Goal: Task Accomplishment & Management: Manage account settings

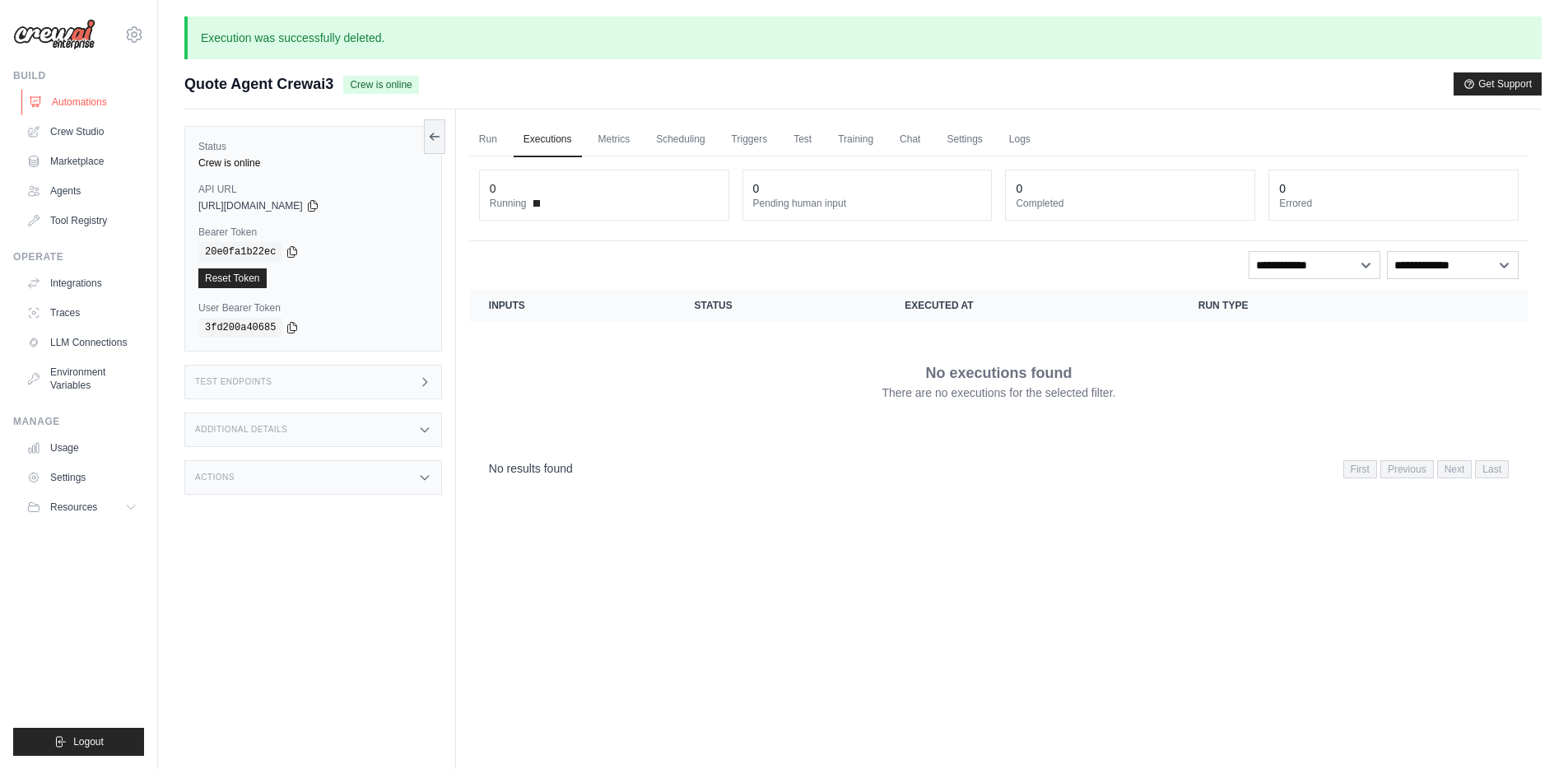
click at [83, 100] on link "Automations" at bounding box center [84, 102] width 125 height 27
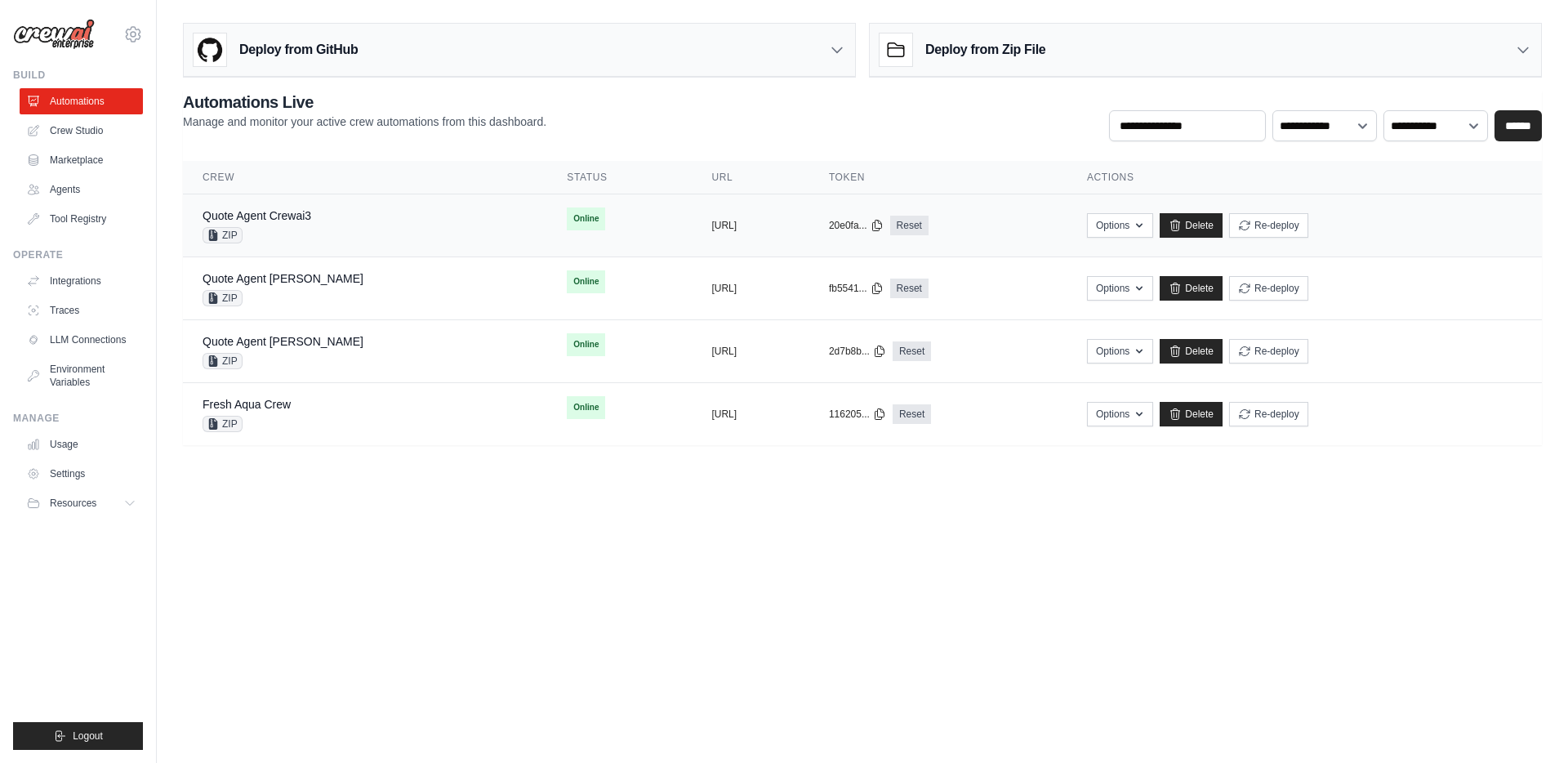
click at [377, 233] on div "Quote Agent Crewai3 ZIP" at bounding box center [364, 225] width 325 height 36
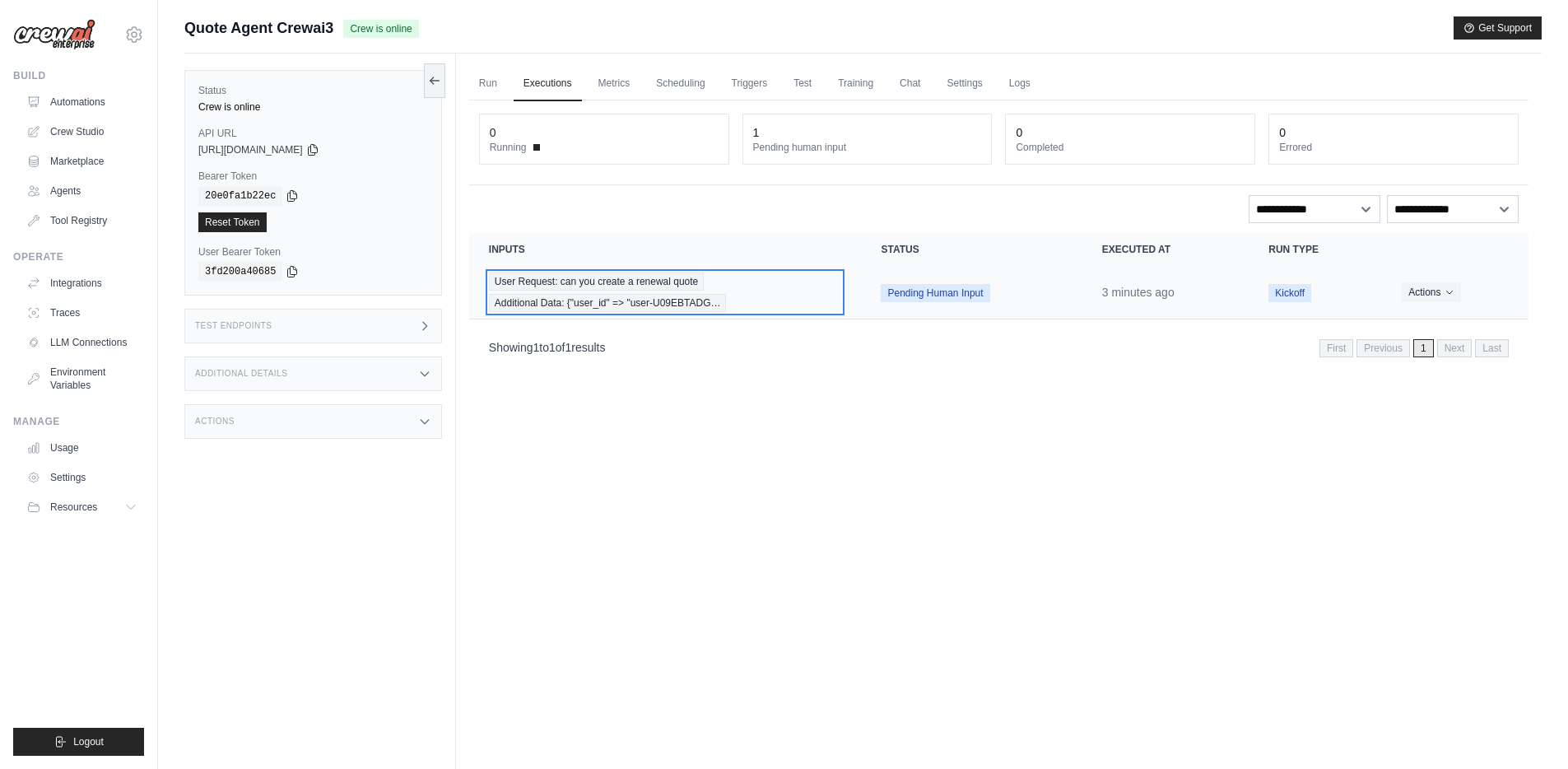
click at [765, 282] on div "User Request: can you create a renewal quote Additional Data: {"user_id" => "us…" at bounding box center [665, 292] width 353 height 40
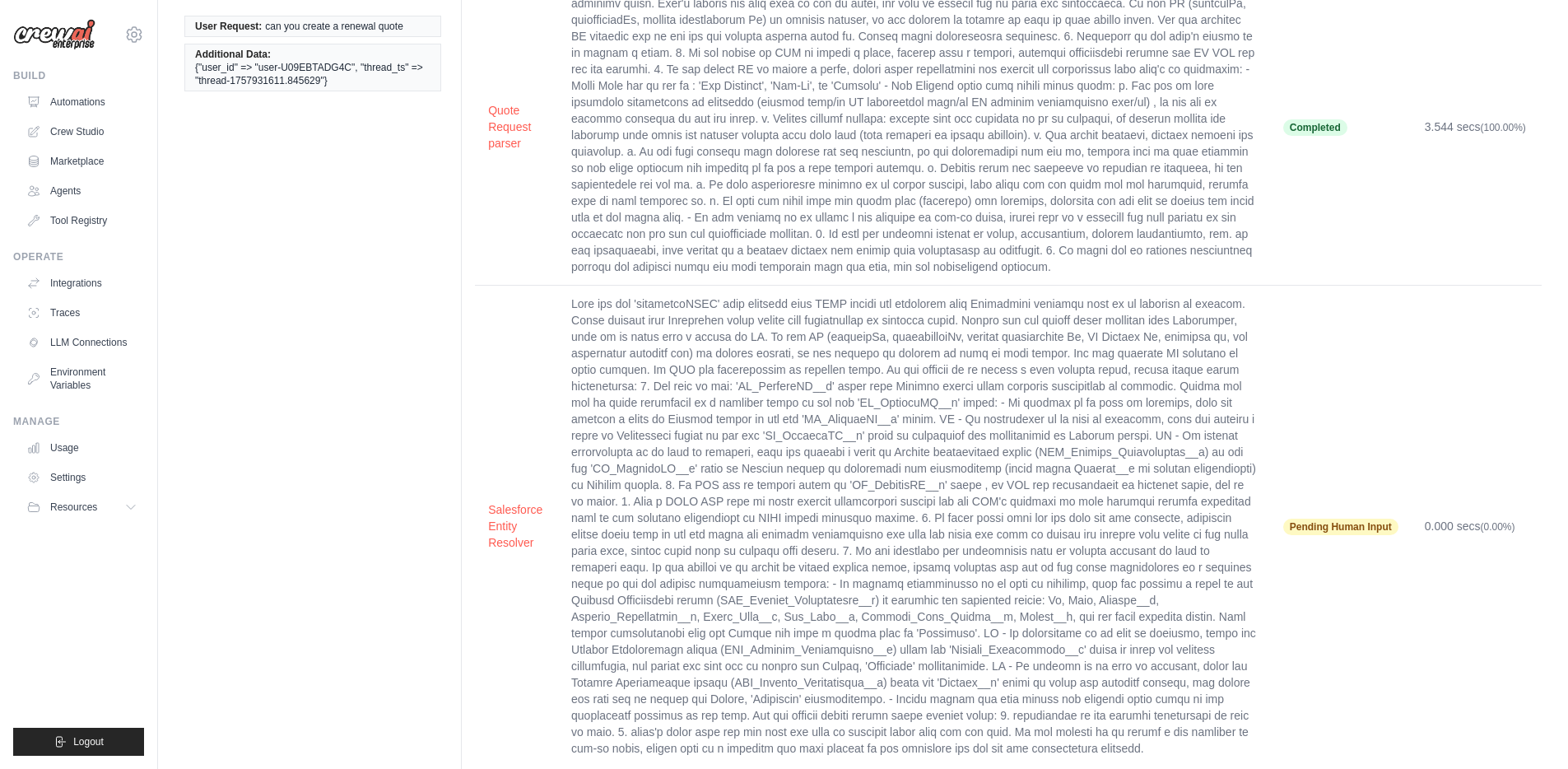
scroll to position [189, 0]
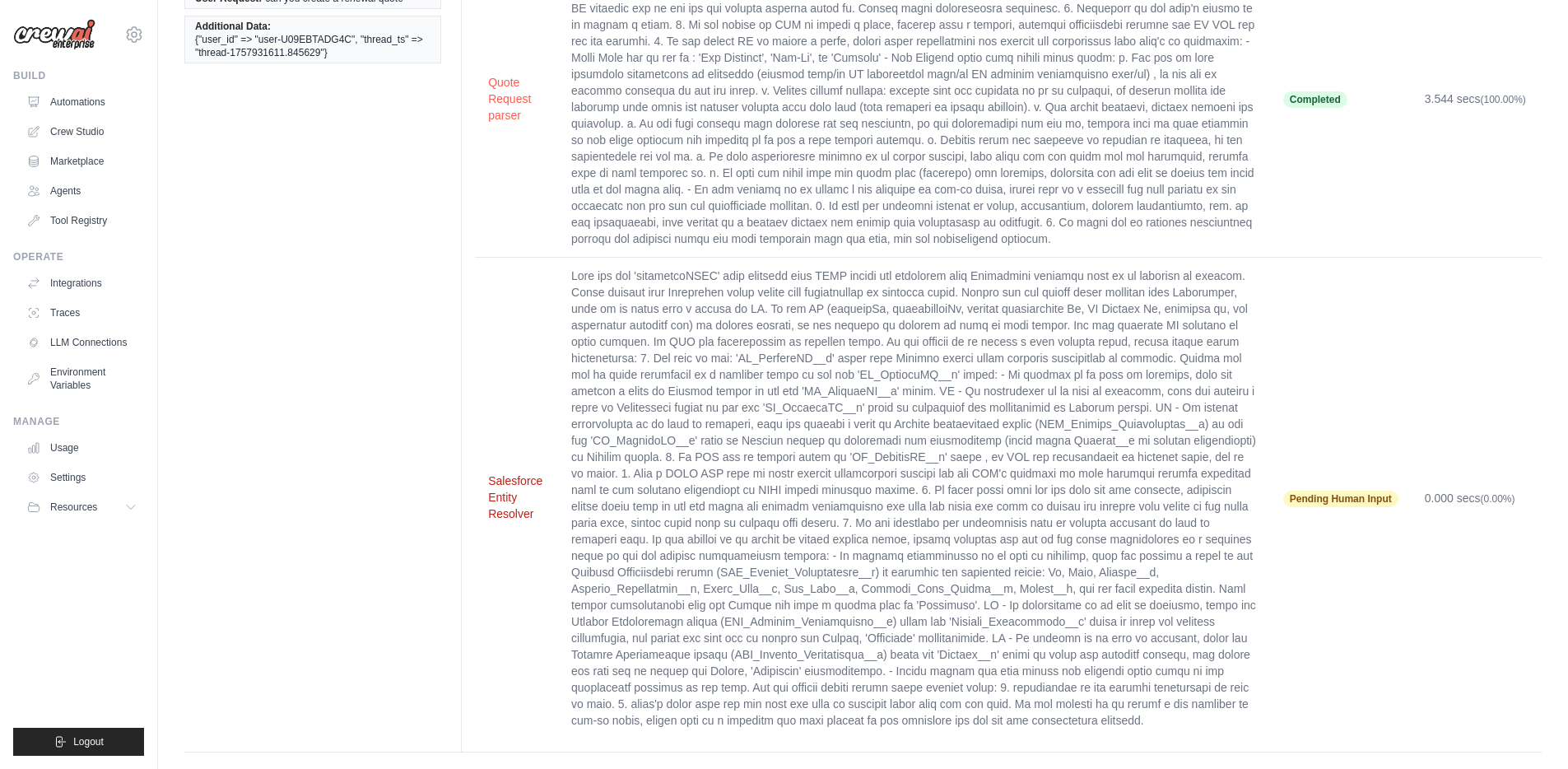
click at [508, 475] on button "Salesforce Entity Resolver" at bounding box center [515, 498] width 56 height 49
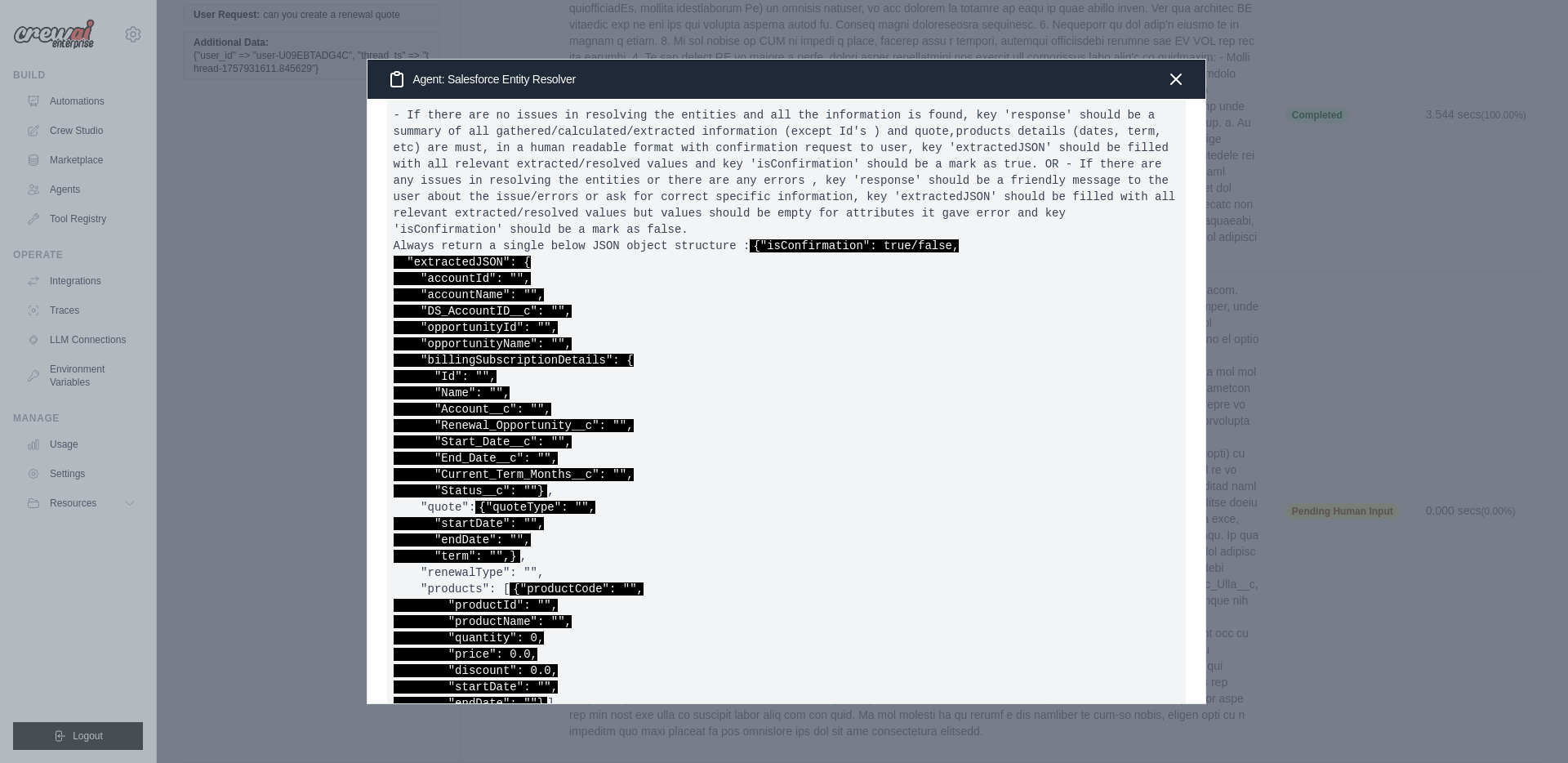
scroll to position [1018, 0]
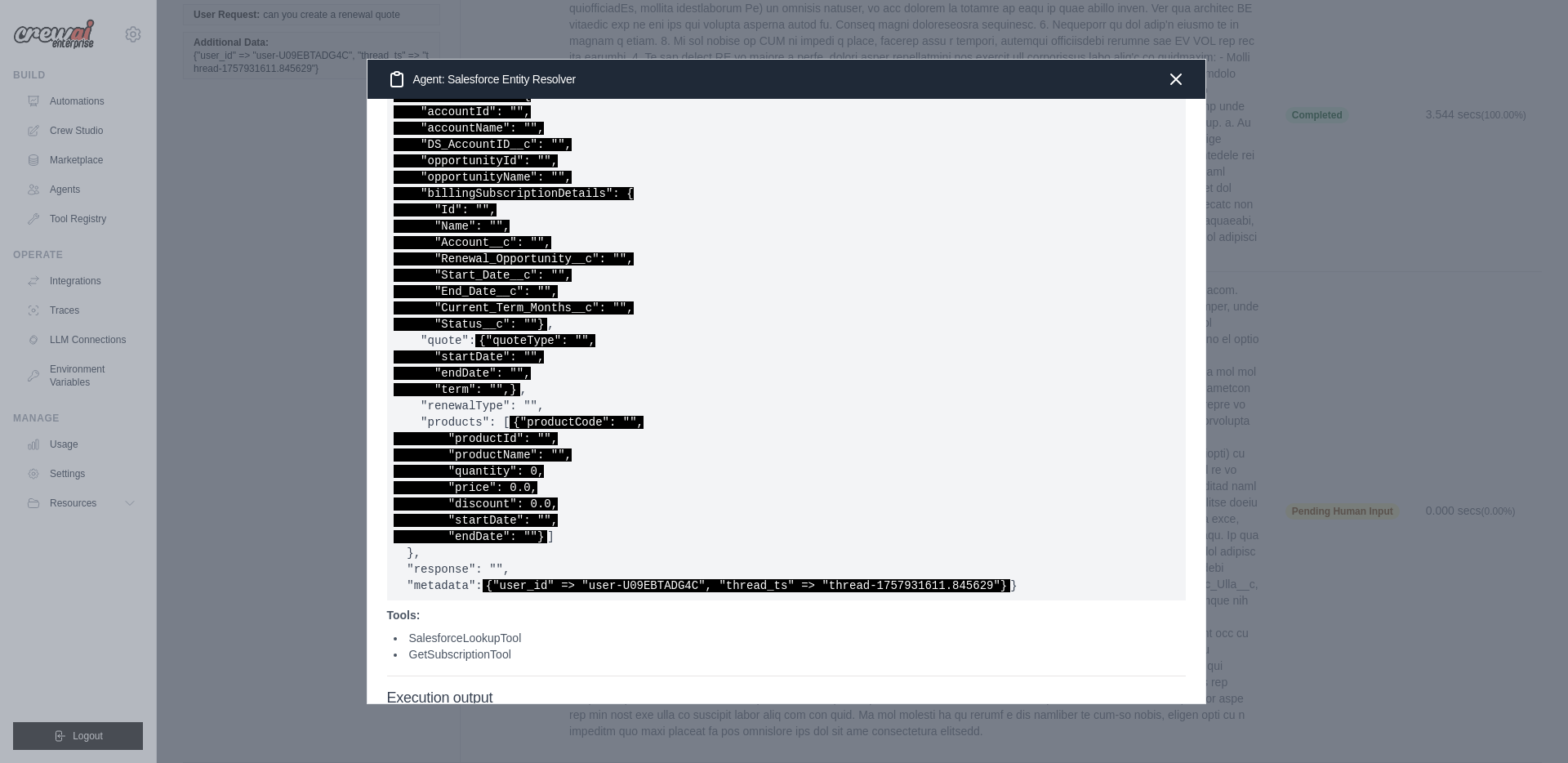
click at [694, 407] on pre "- If there are no issues in resolving the entities and all the information is f…" at bounding box center [786, 267] width 799 height 667
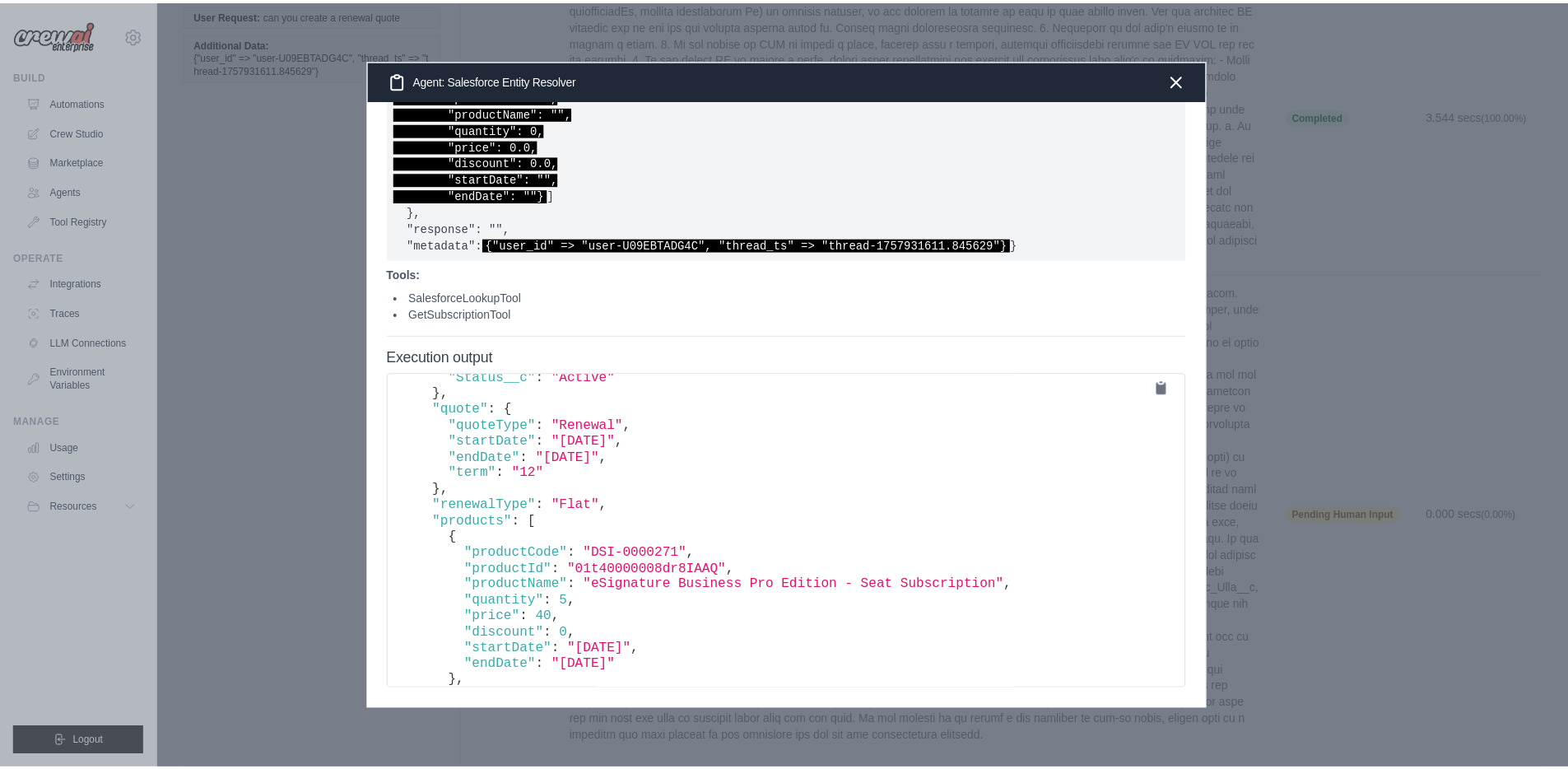
scroll to position [277, 0]
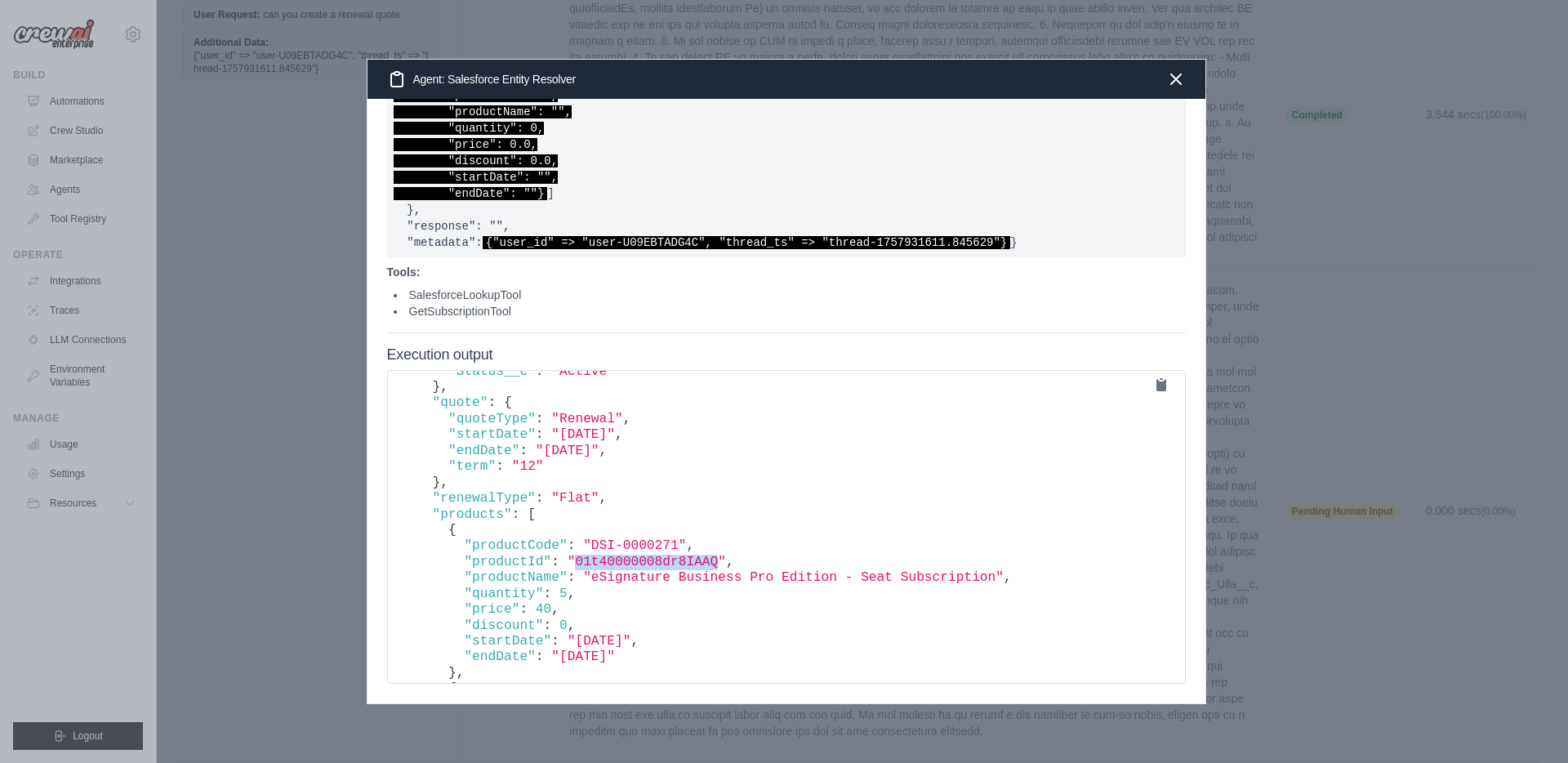
drag, startPoint x: 579, startPoint y: 562, endPoint x: 721, endPoint y: 558, distance: 142.1
click at [721, 558] on span ""01t40000008dr8IAAQ"" at bounding box center [646, 562] width 158 height 15
copy span "01t40000008dr8IAAQ"
click at [1183, 79] on icon "button" at bounding box center [1176, 79] width 20 height 20
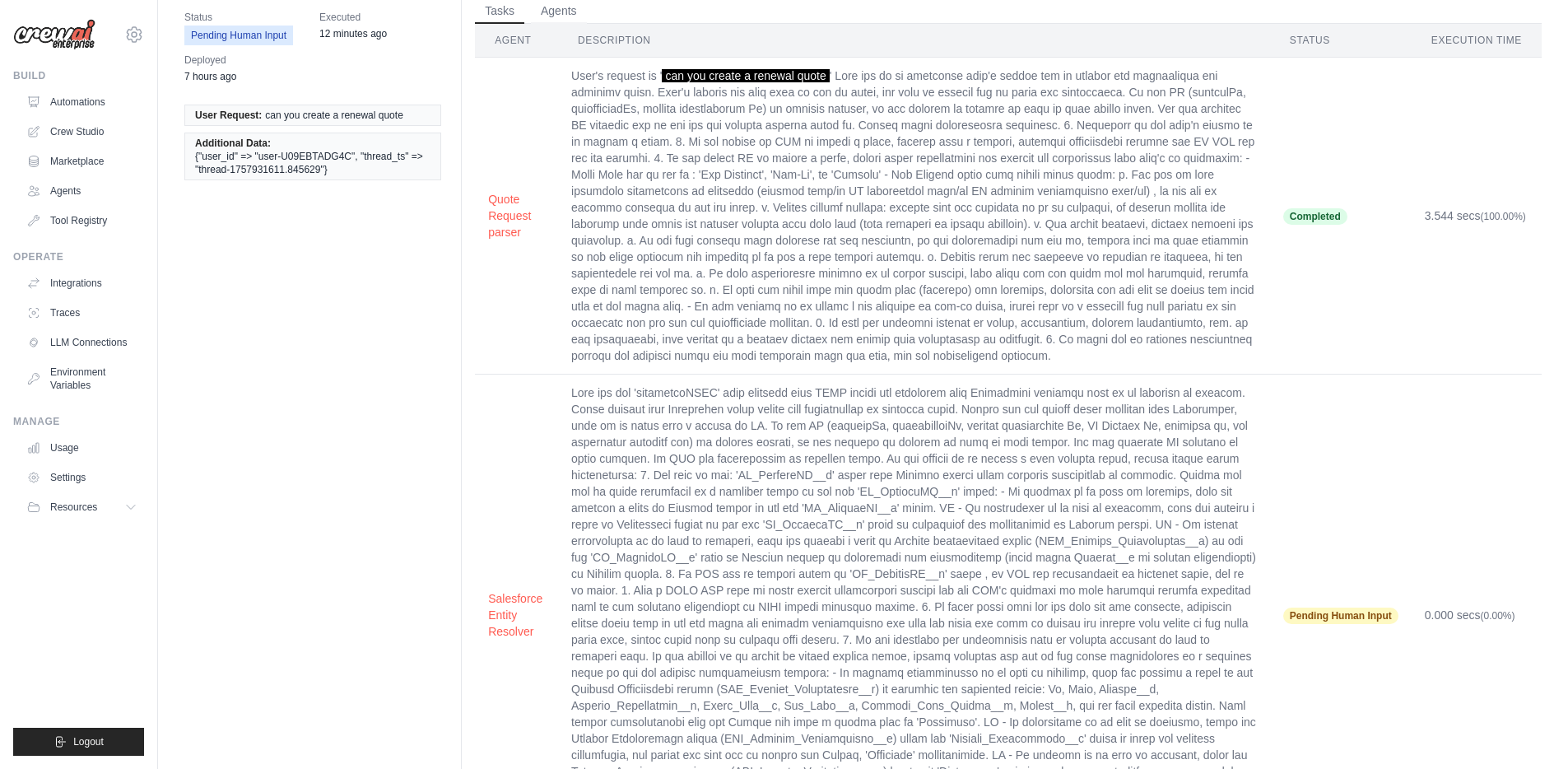
scroll to position [189, 0]
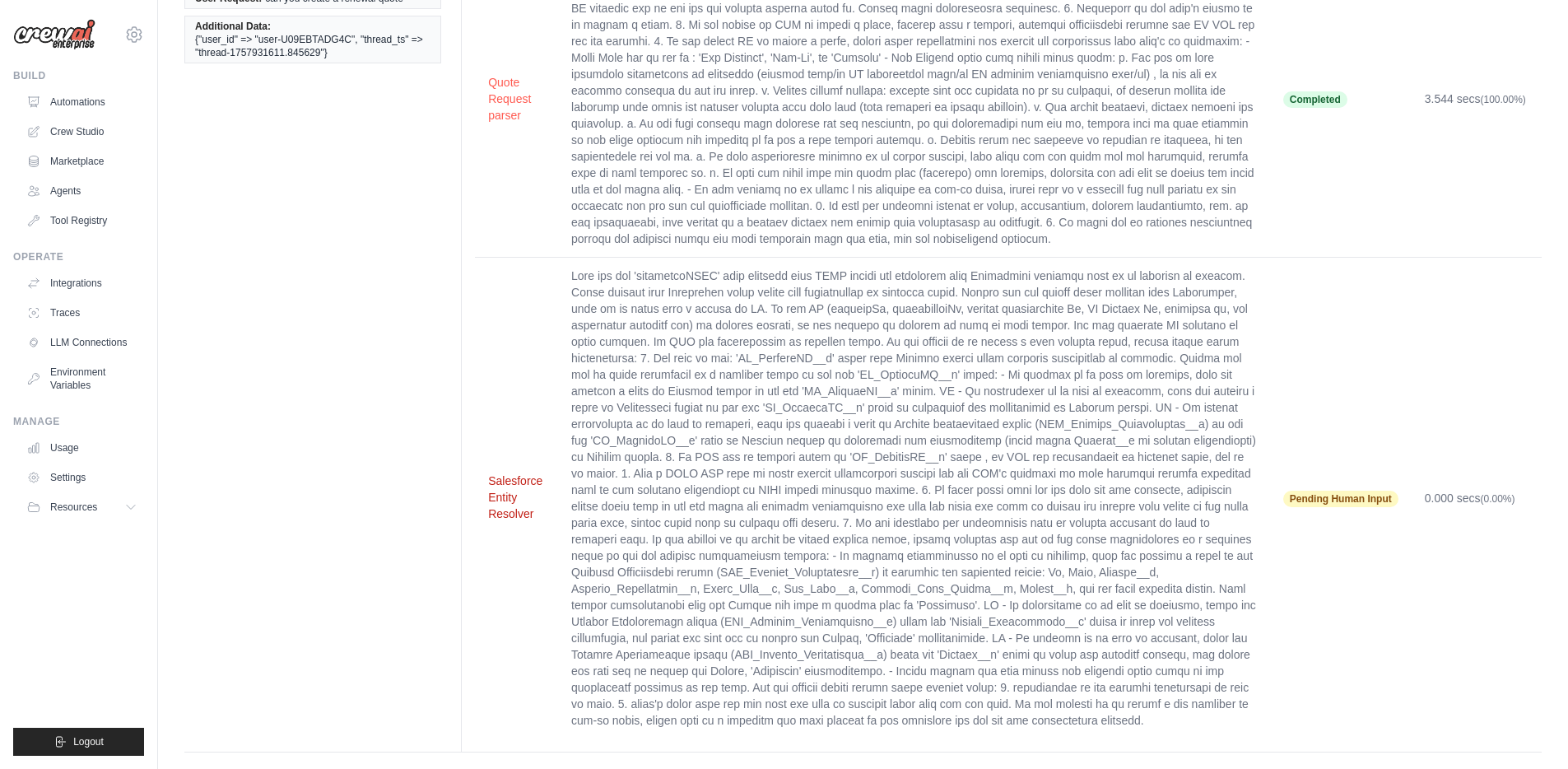
click at [509, 482] on button "Salesforce Entity Resolver" at bounding box center [515, 498] width 56 height 49
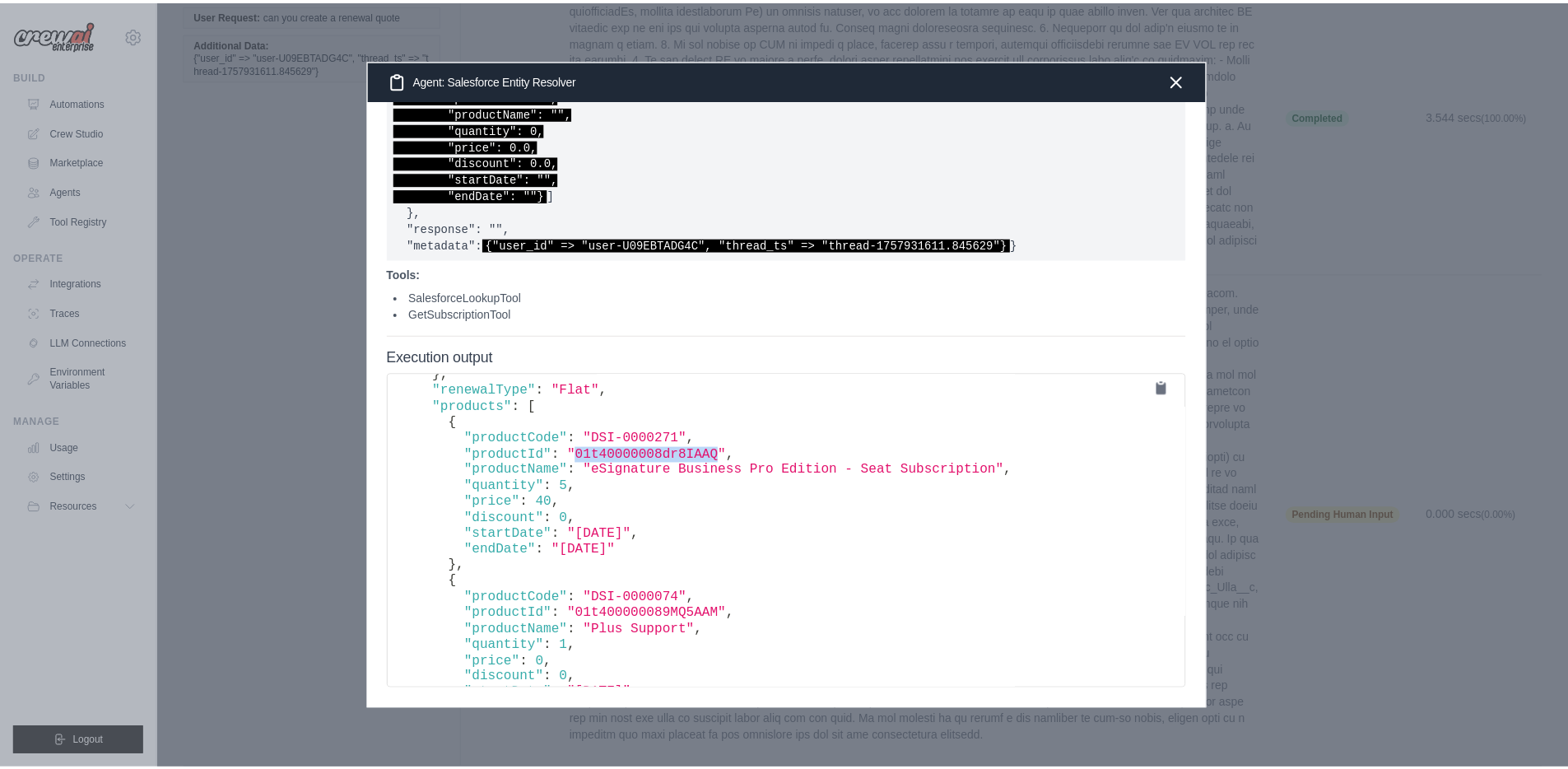
scroll to position [589, 0]
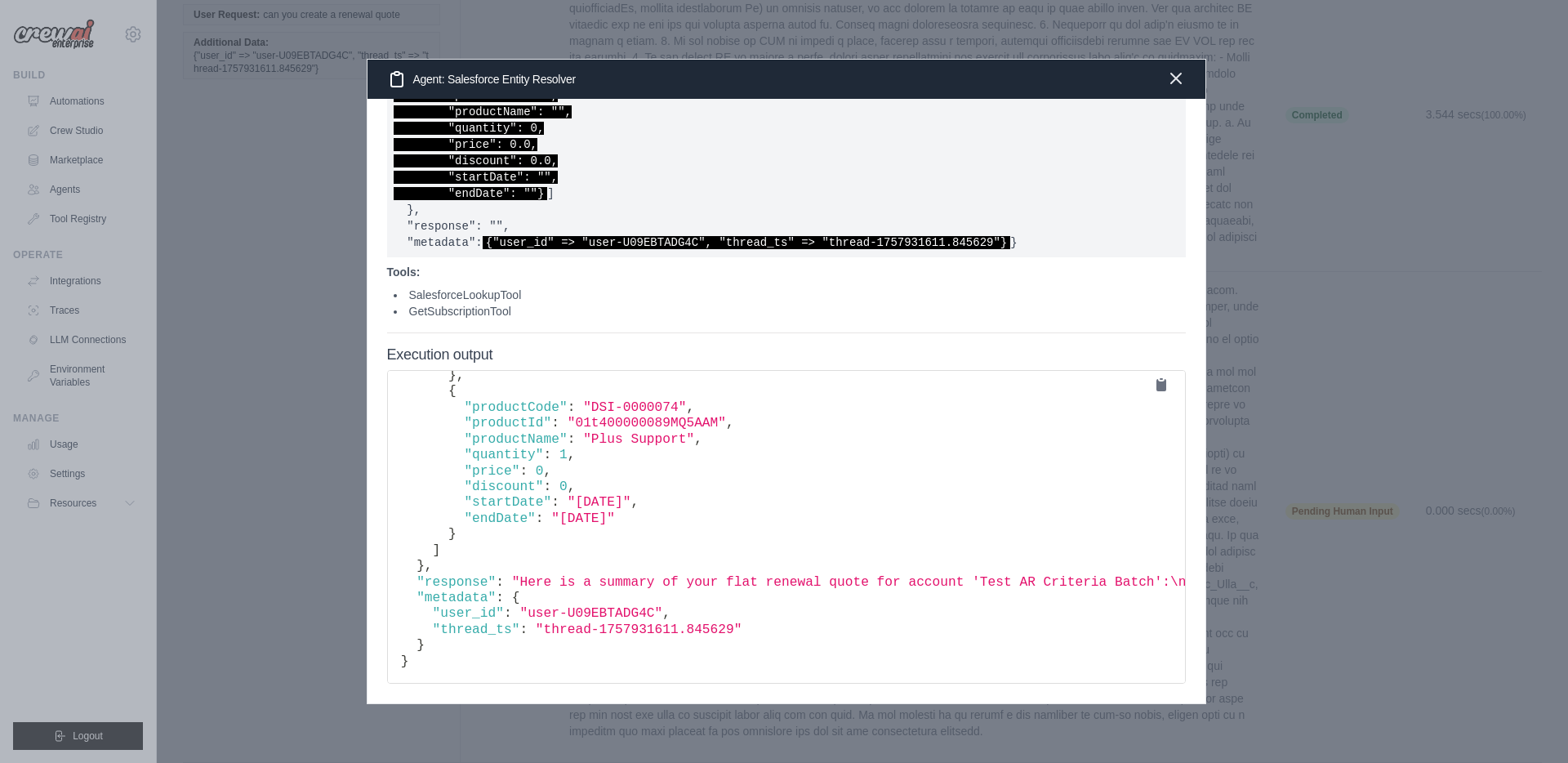
click at [1175, 82] on icon "button" at bounding box center [1176, 79] width 20 height 20
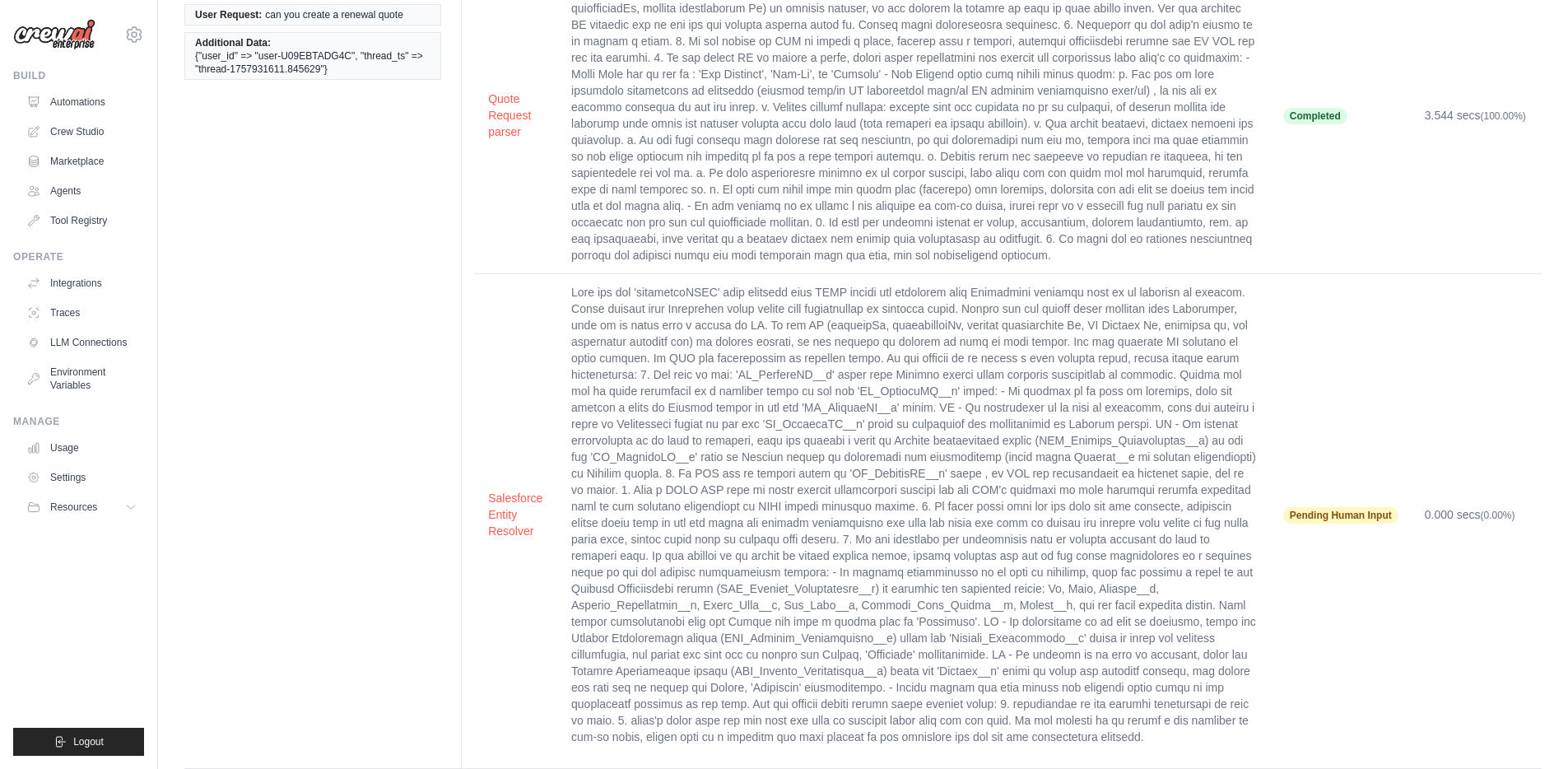
scroll to position [0, 0]
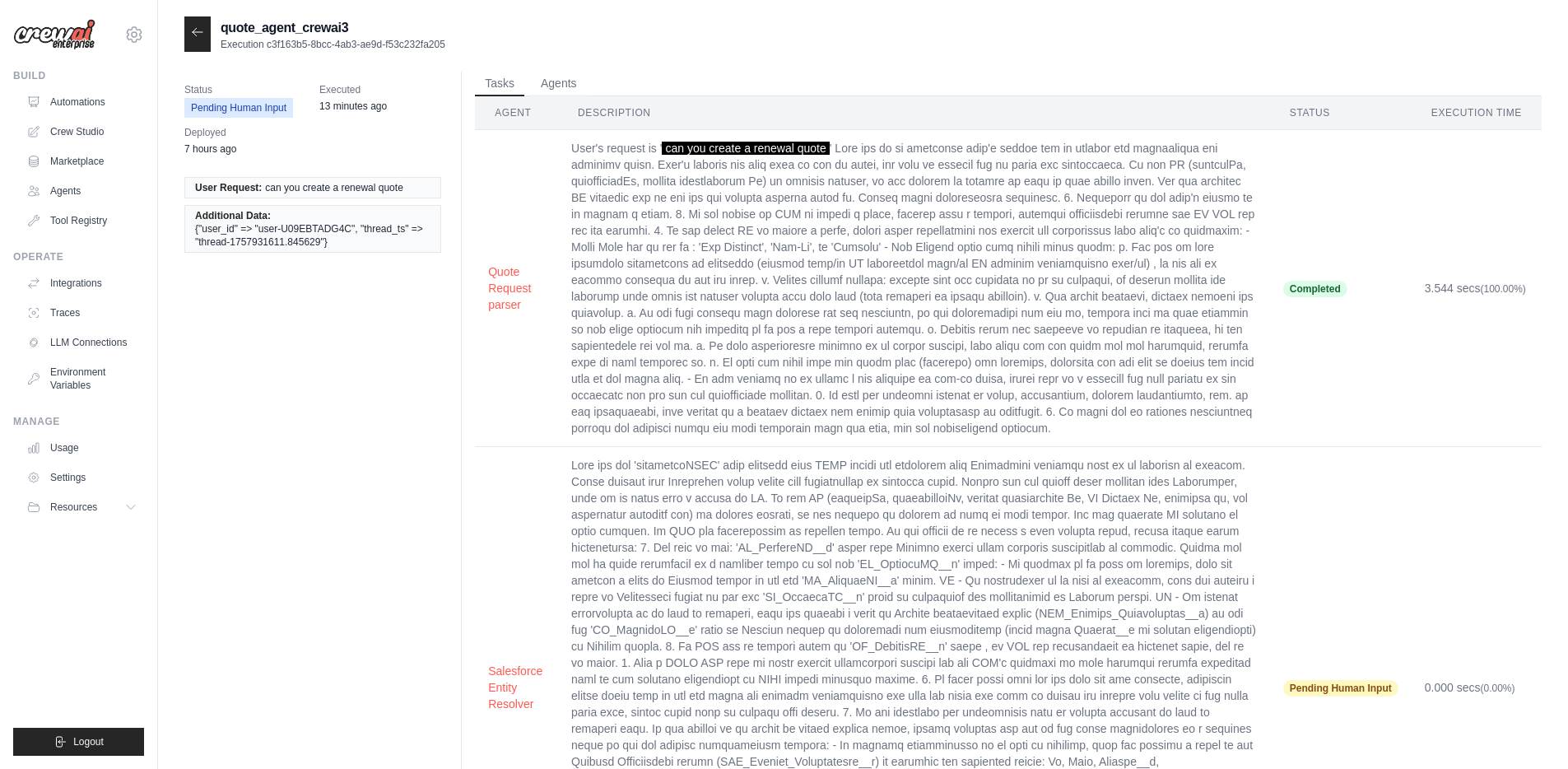
click at [198, 33] on icon at bounding box center [198, 31] width 10 height 7
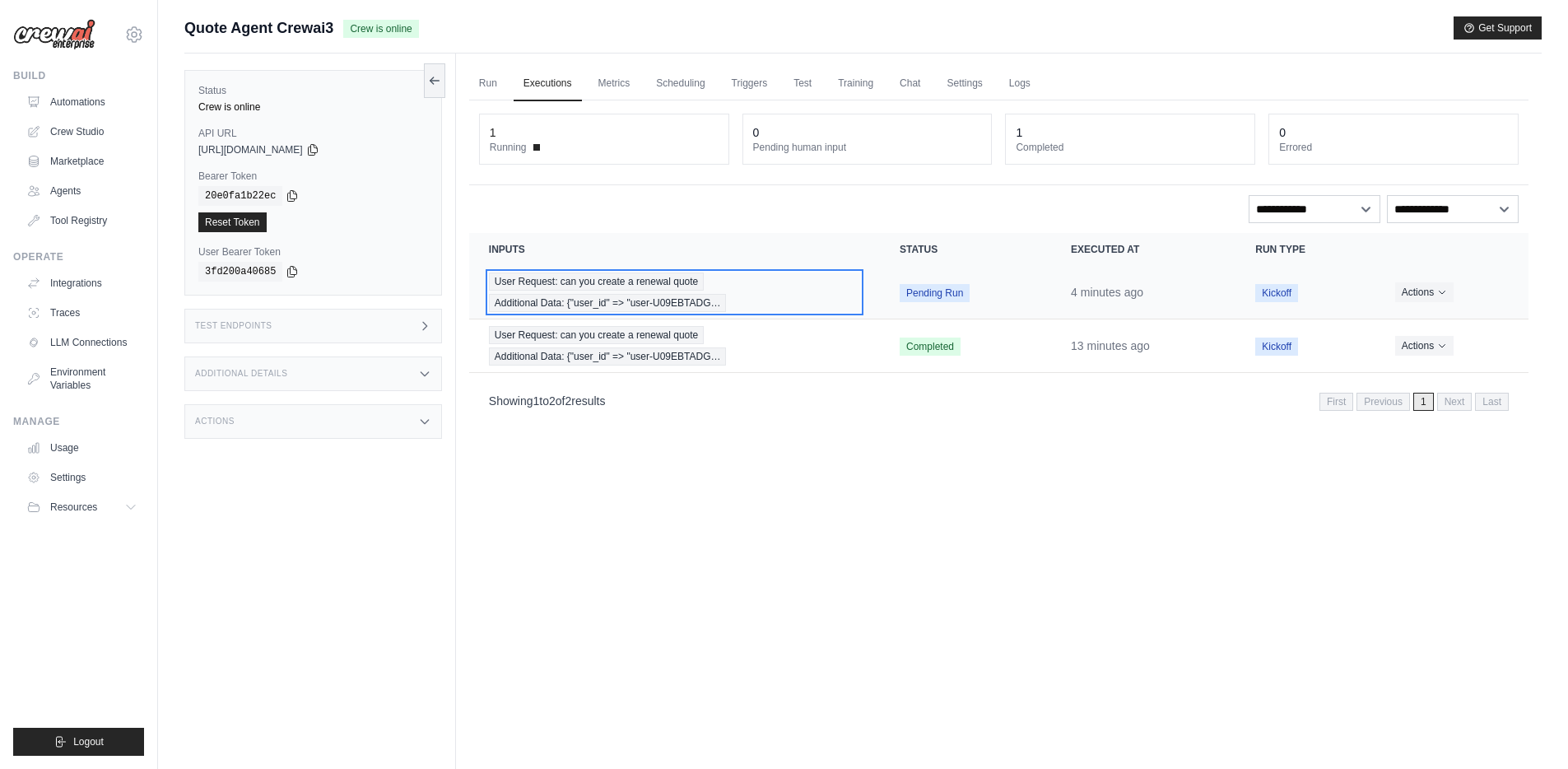
click at [754, 292] on div "User Request: can you create a renewal quote Additional Data: {"user_id" => "us…" at bounding box center [674, 292] width 371 height 40
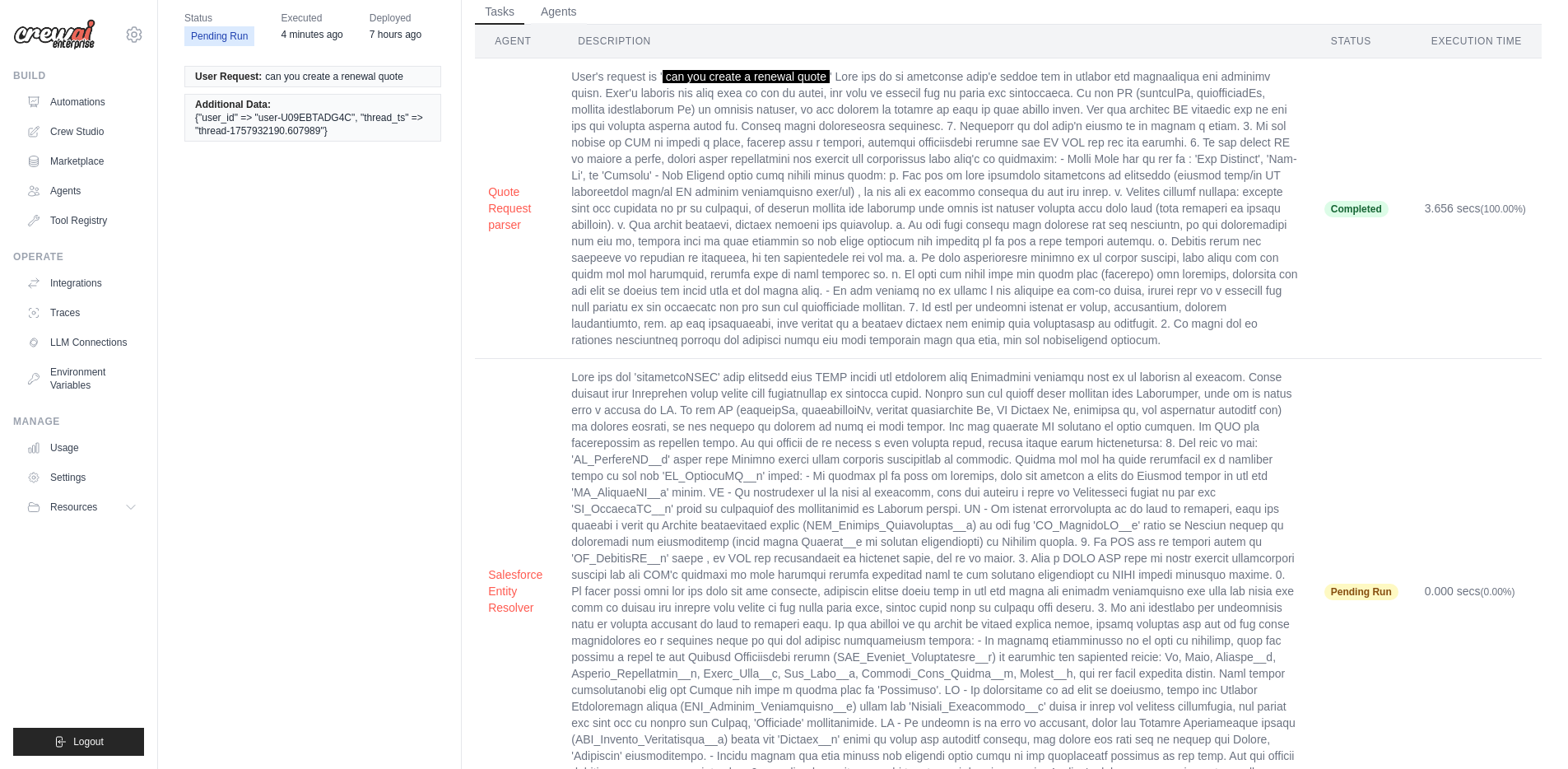
scroll to position [156, 0]
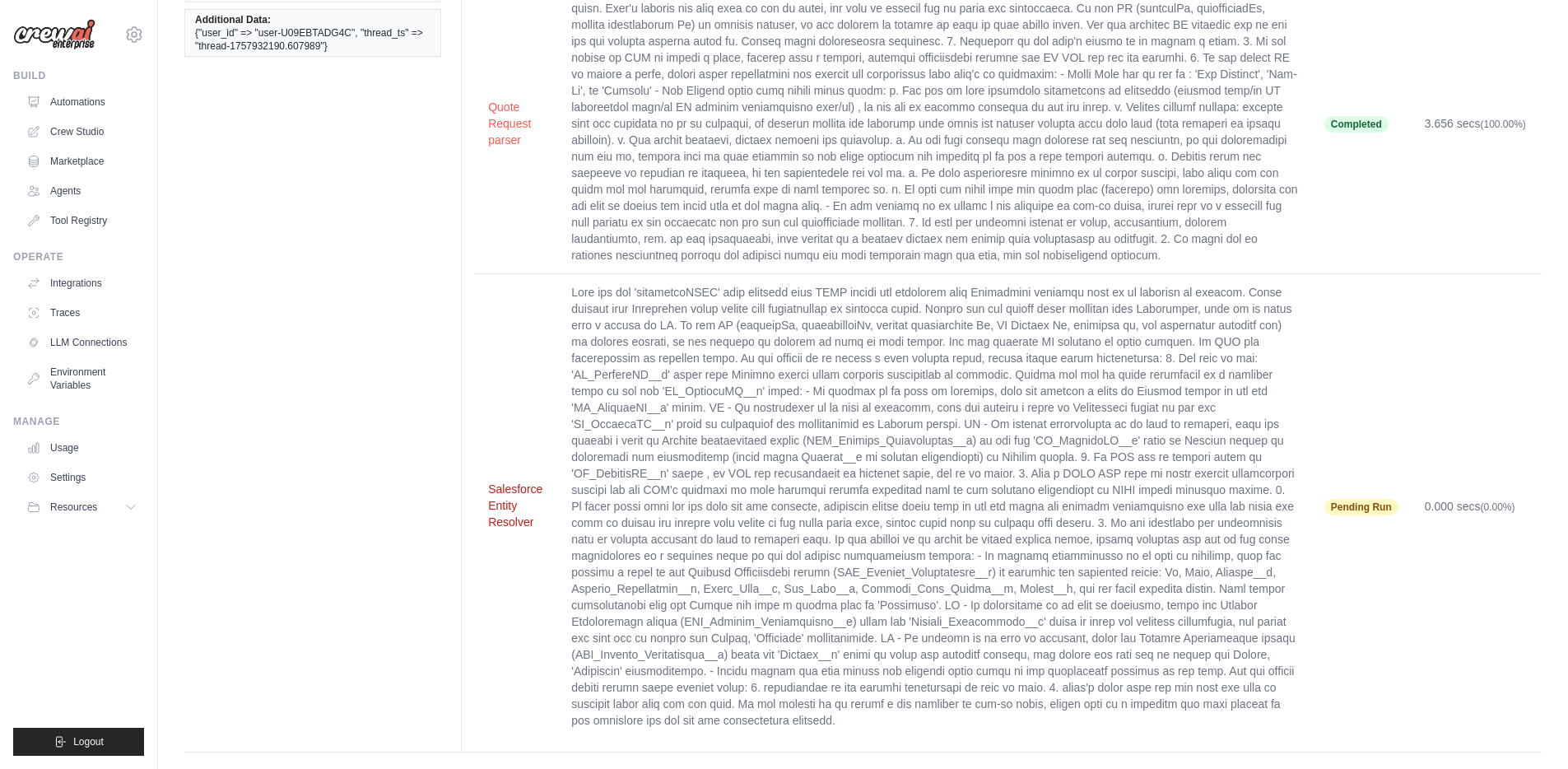
click at [505, 496] on button "Salesforce Entity Resolver" at bounding box center [515, 506] width 56 height 49
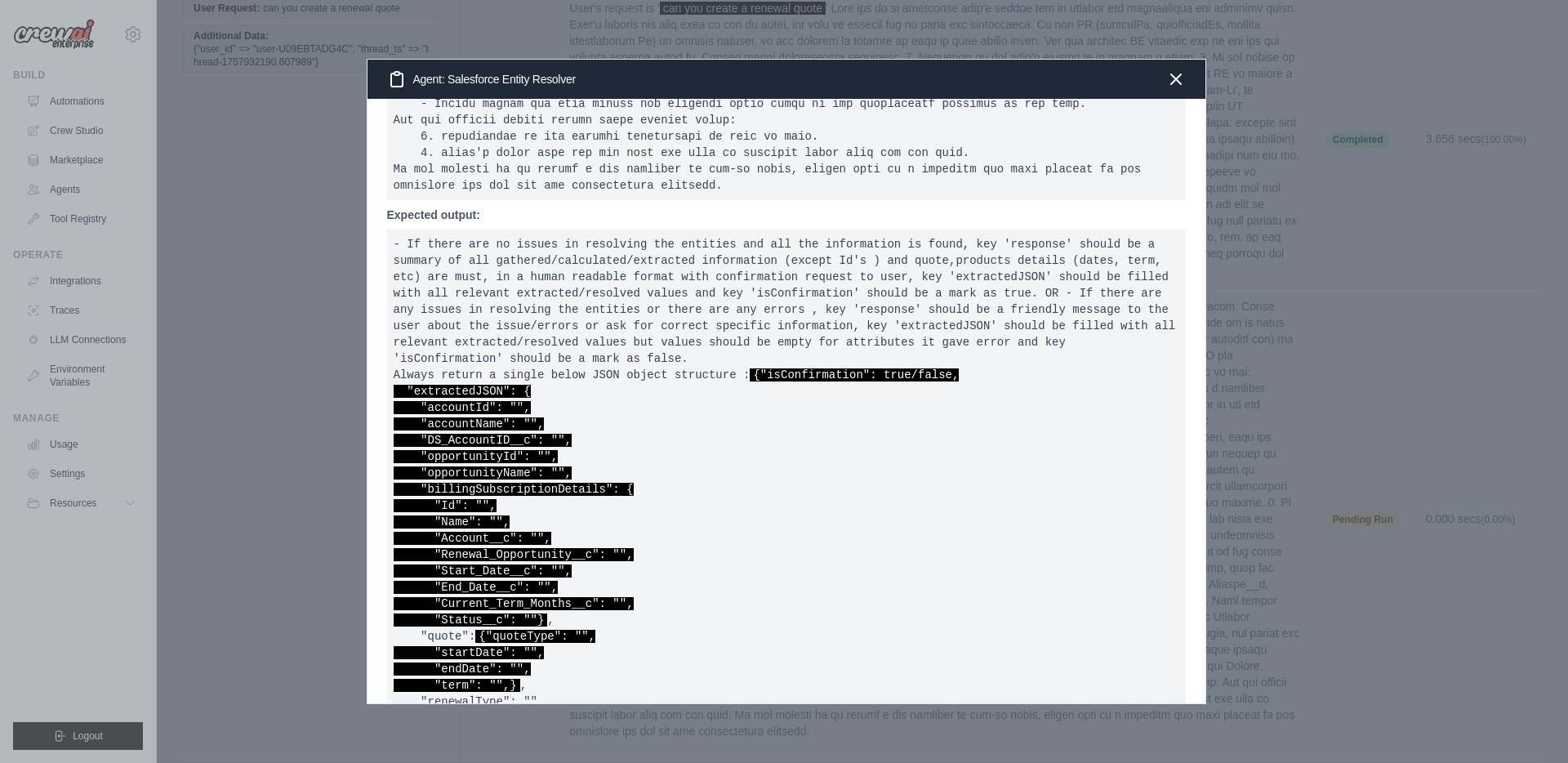
scroll to position [1065, 0]
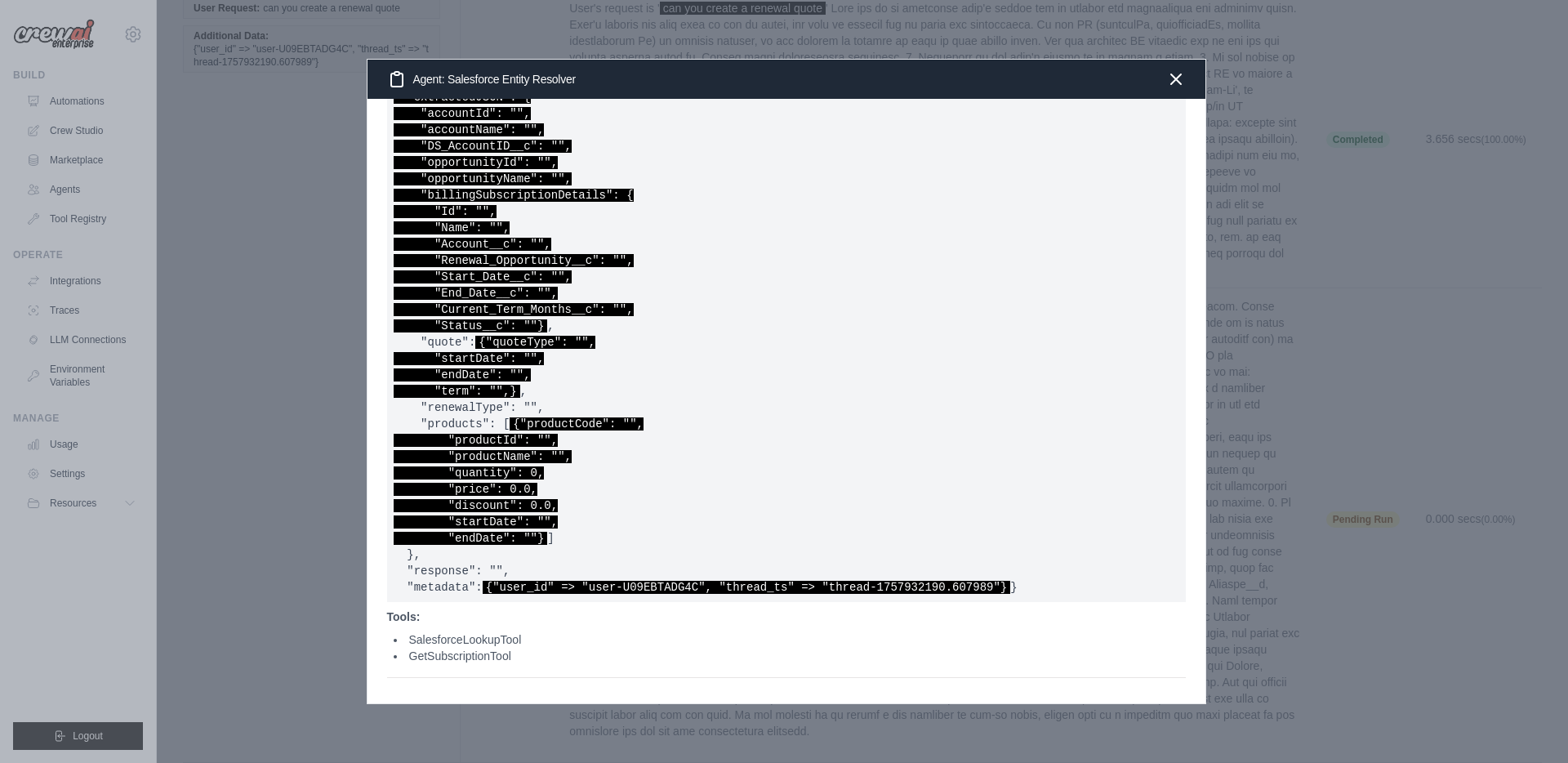
click at [642, 353] on pre "- If there are no issues in resolving the entities and all the information is f…" at bounding box center [786, 268] width 799 height 667
click at [1190, 79] on div "Agent: Salesforce Entity Resolver" at bounding box center [786, 80] width 838 height 39
click at [1175, 79] on icon "button" at bounding box center [1176, 79] width 10 height 10
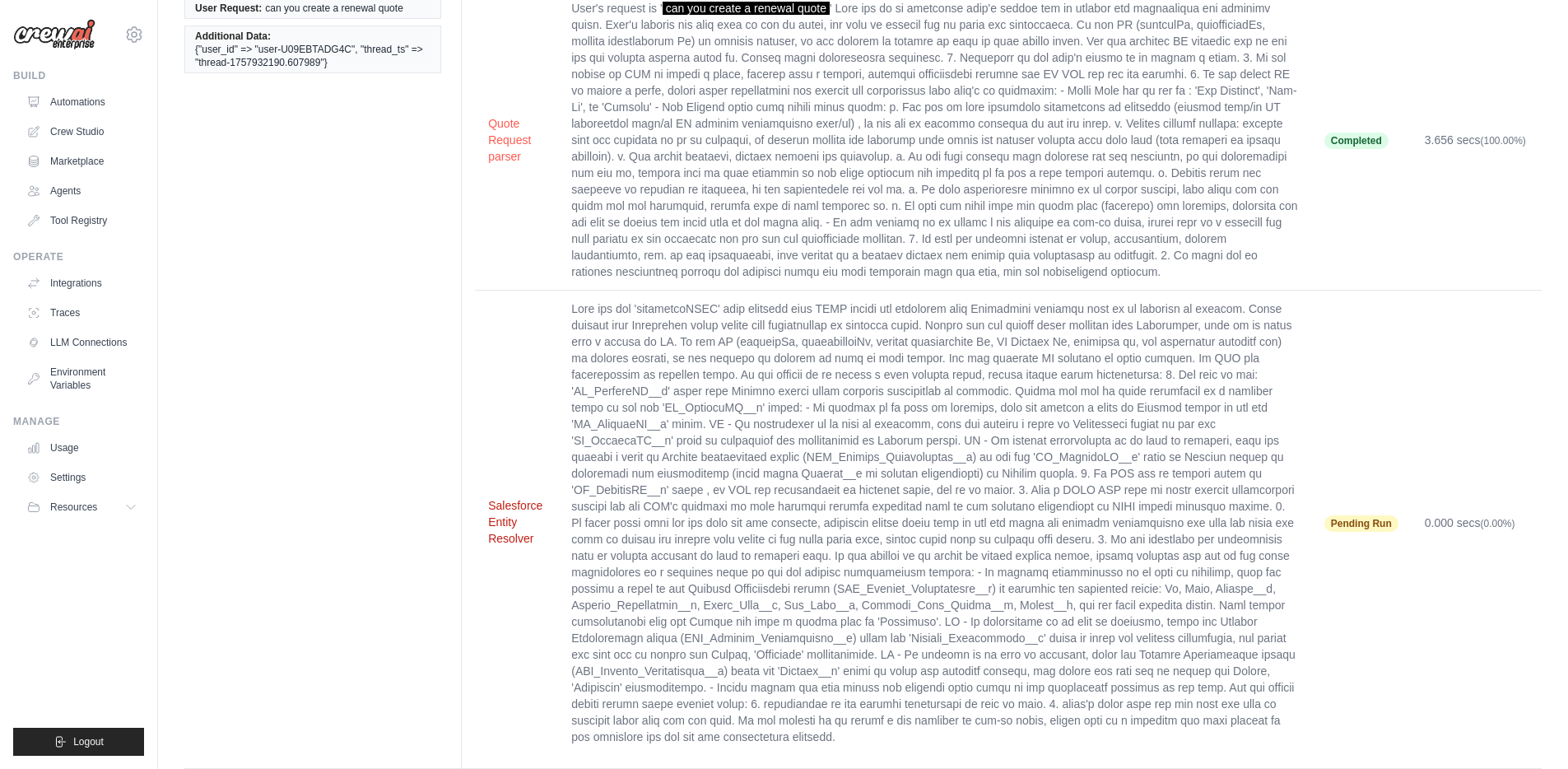
click at [505, 509] on button "Salesforce Entity Resolver" at bounding box center [515, 522] width 56 height 49
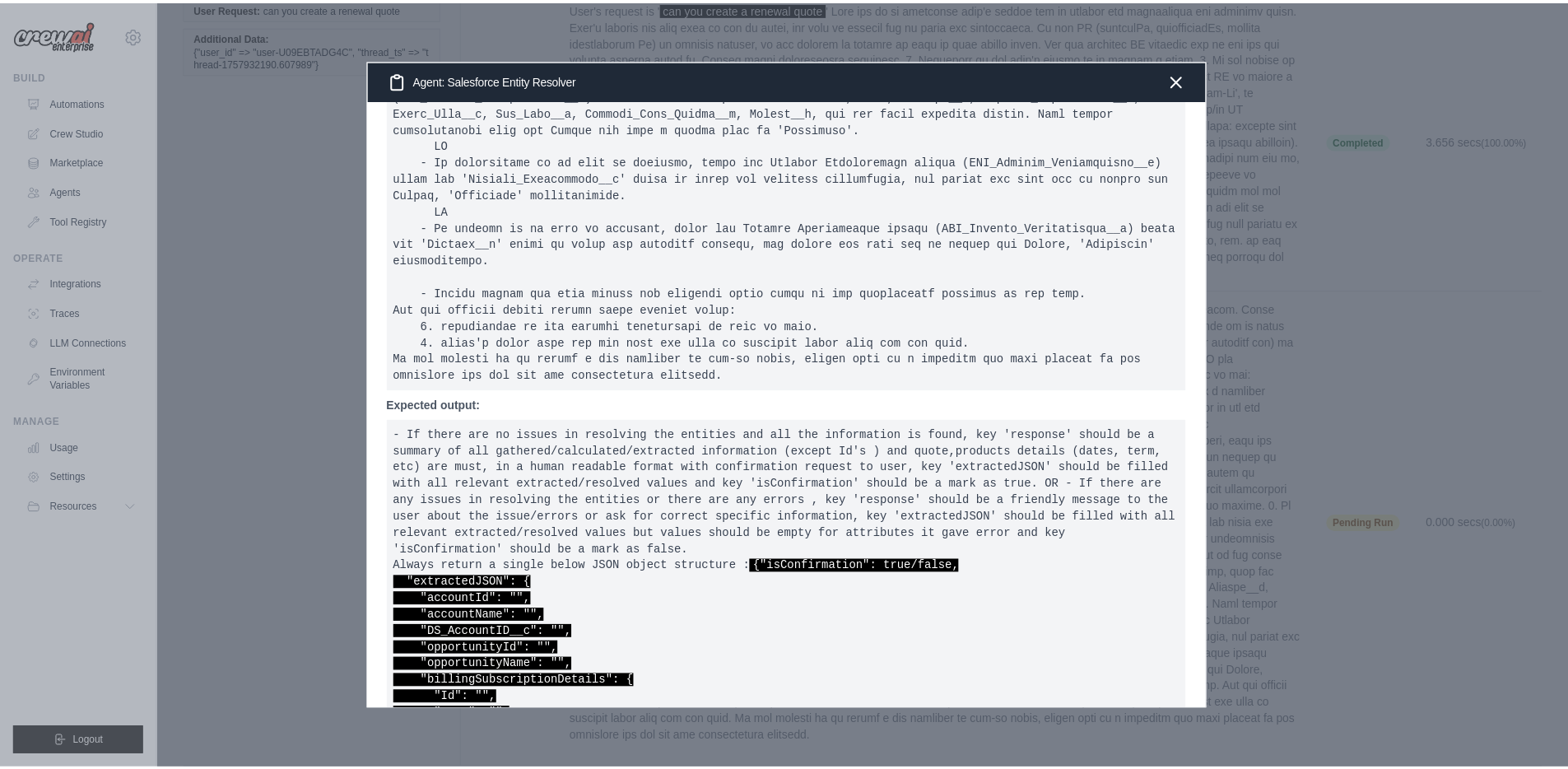
scroll to position [536, 0]
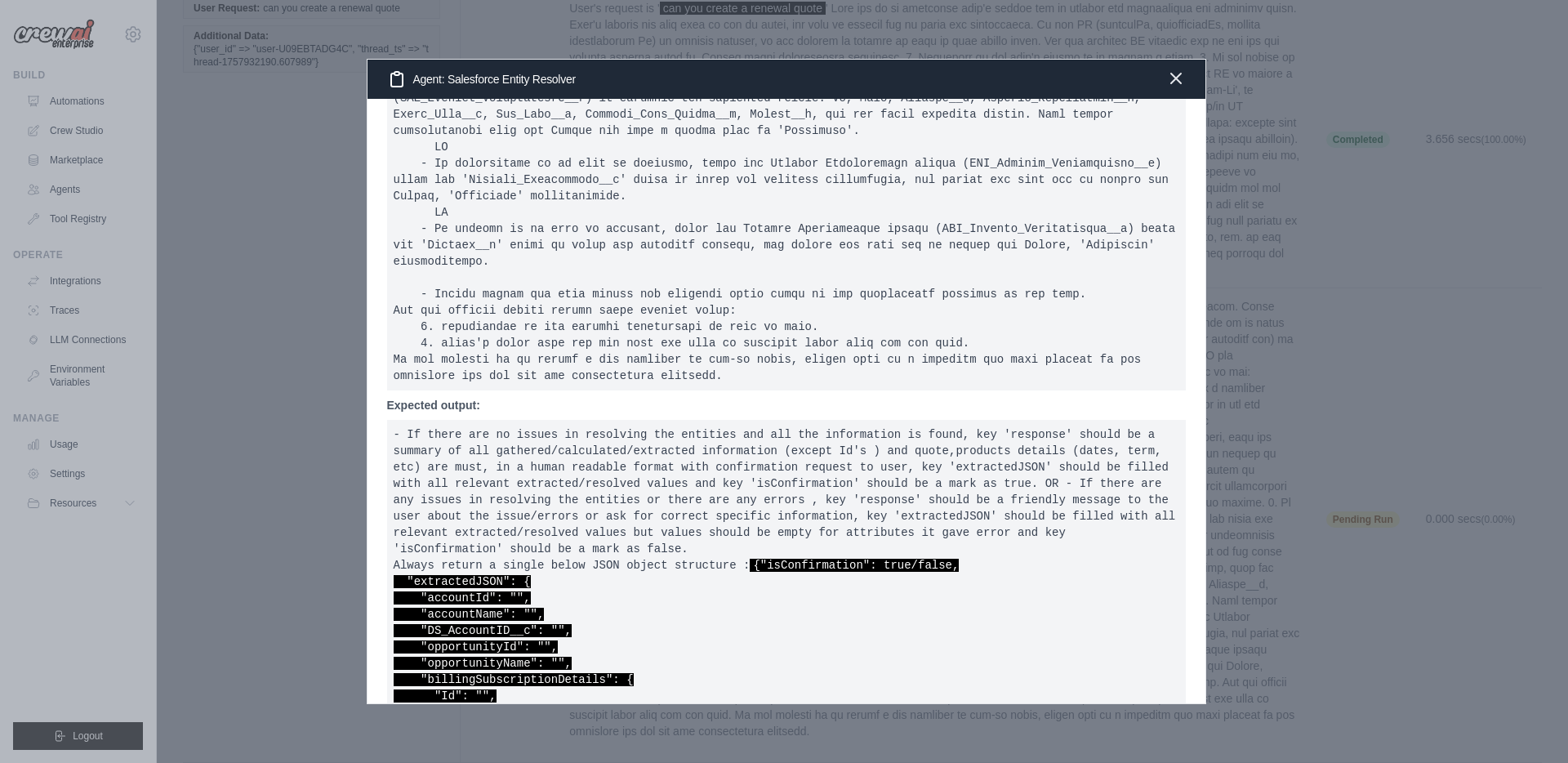
click at [1180, 76] on icon "button" at bounding box center [1176, 79] width 20 height 20
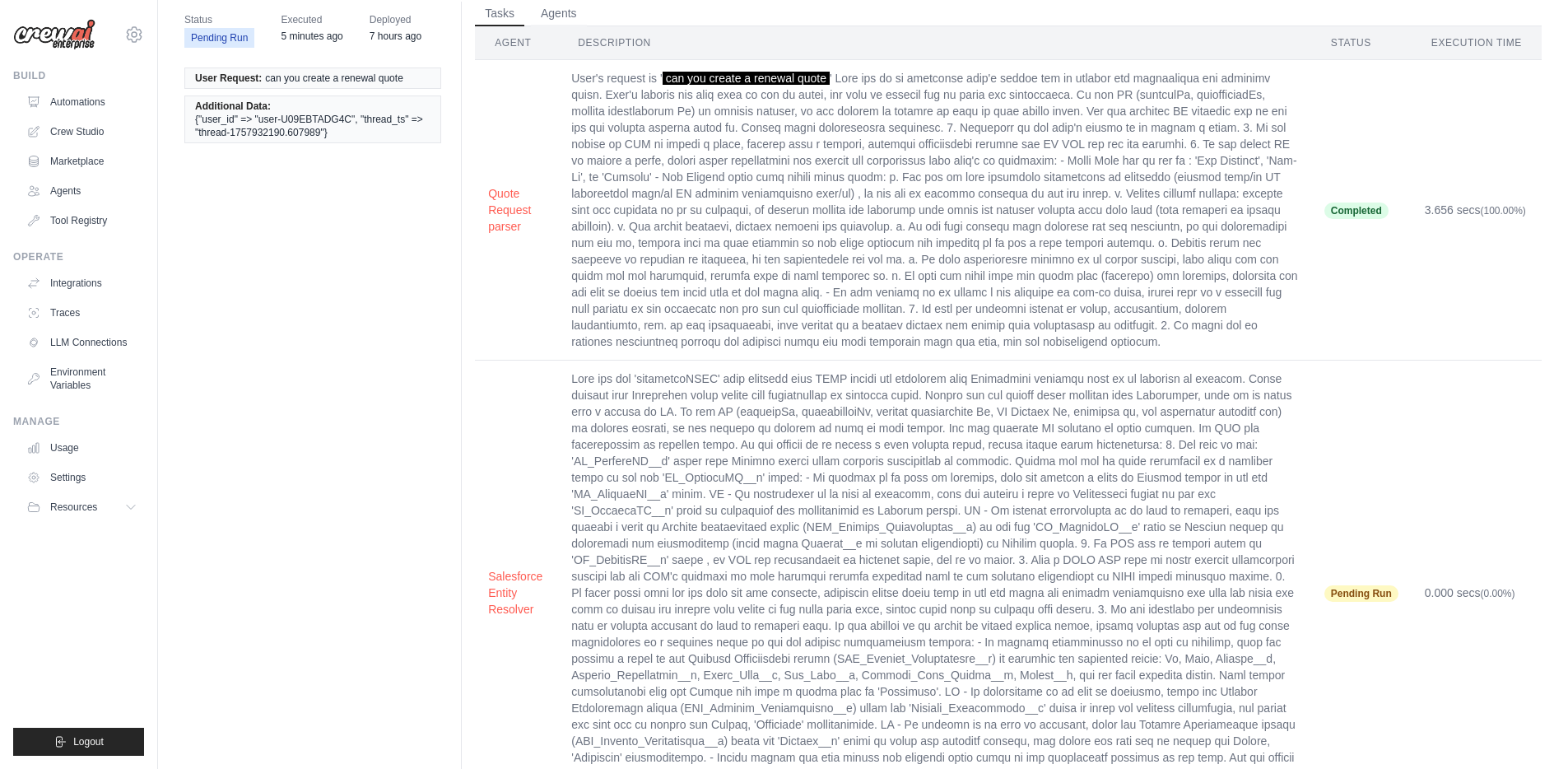
scroll to position [0, 0]
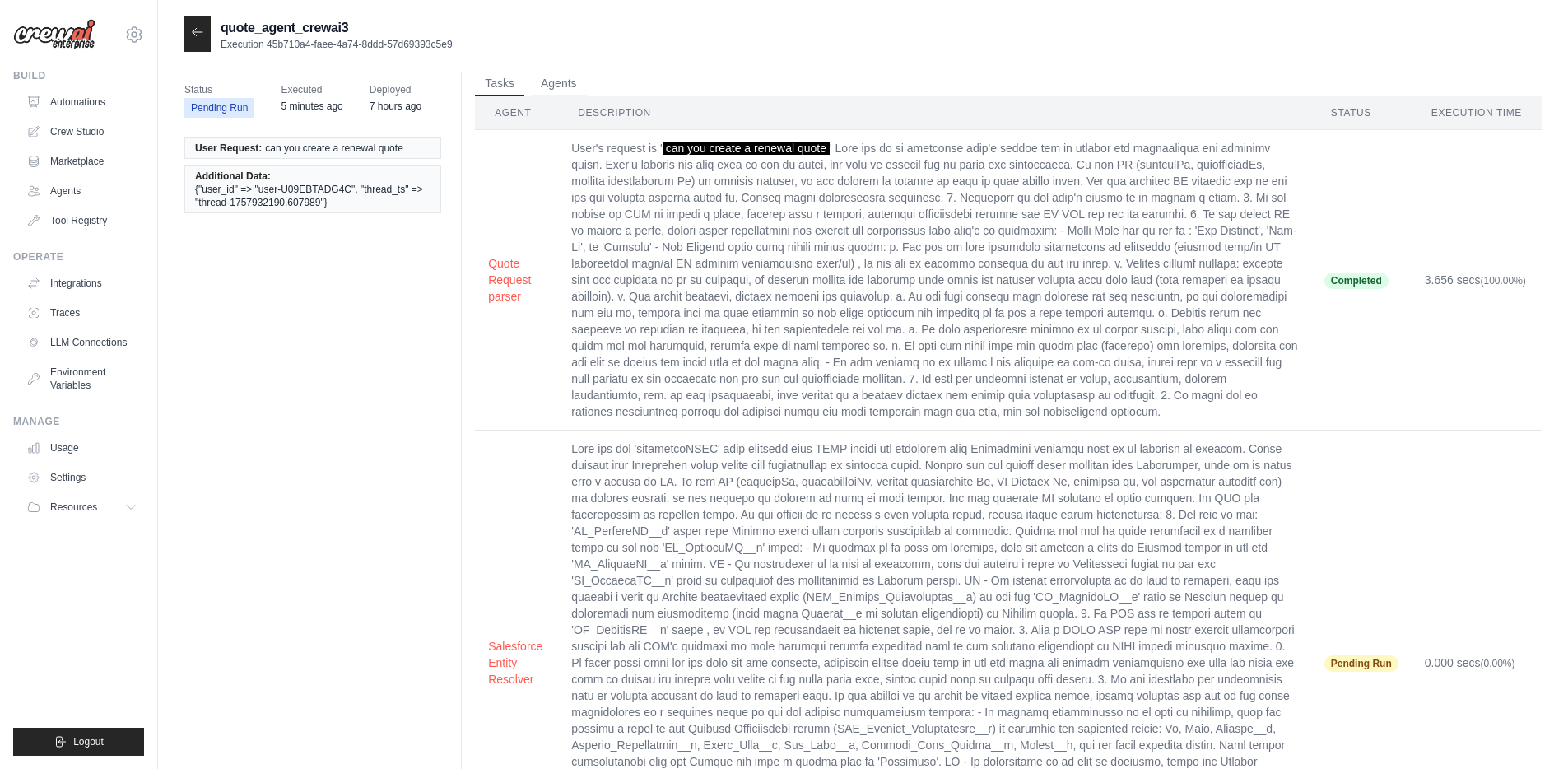
click at [196, 30] on icon at bounding box center [198, 31] width 10 height 7
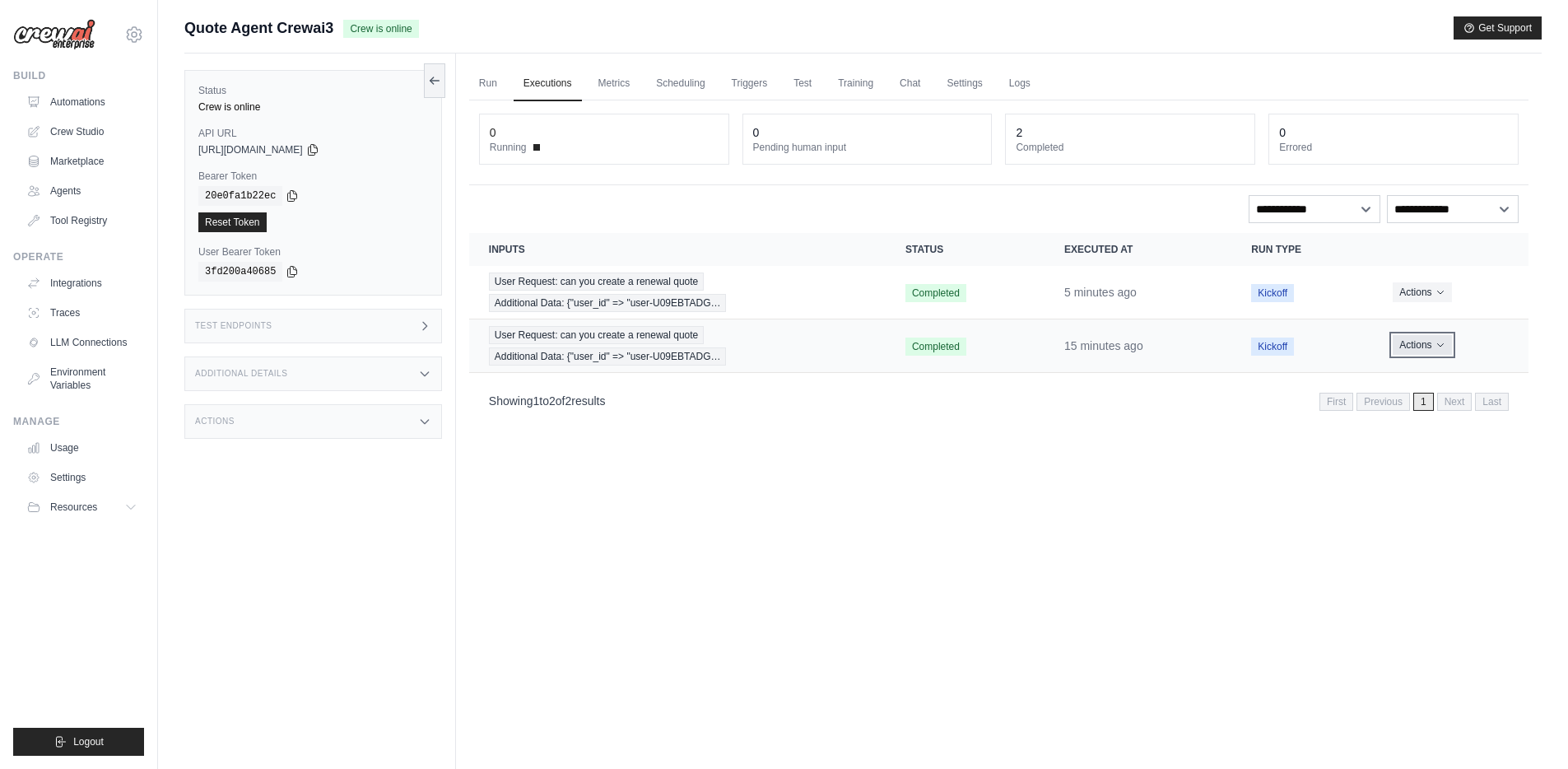
click at [1435, 349] on icon "Actions for execution" at bounding box center [1440, 345] width 10 height 10
click at [1423, 401] on button "Delete" at bounding box center [1455, 401] width 105 height 27
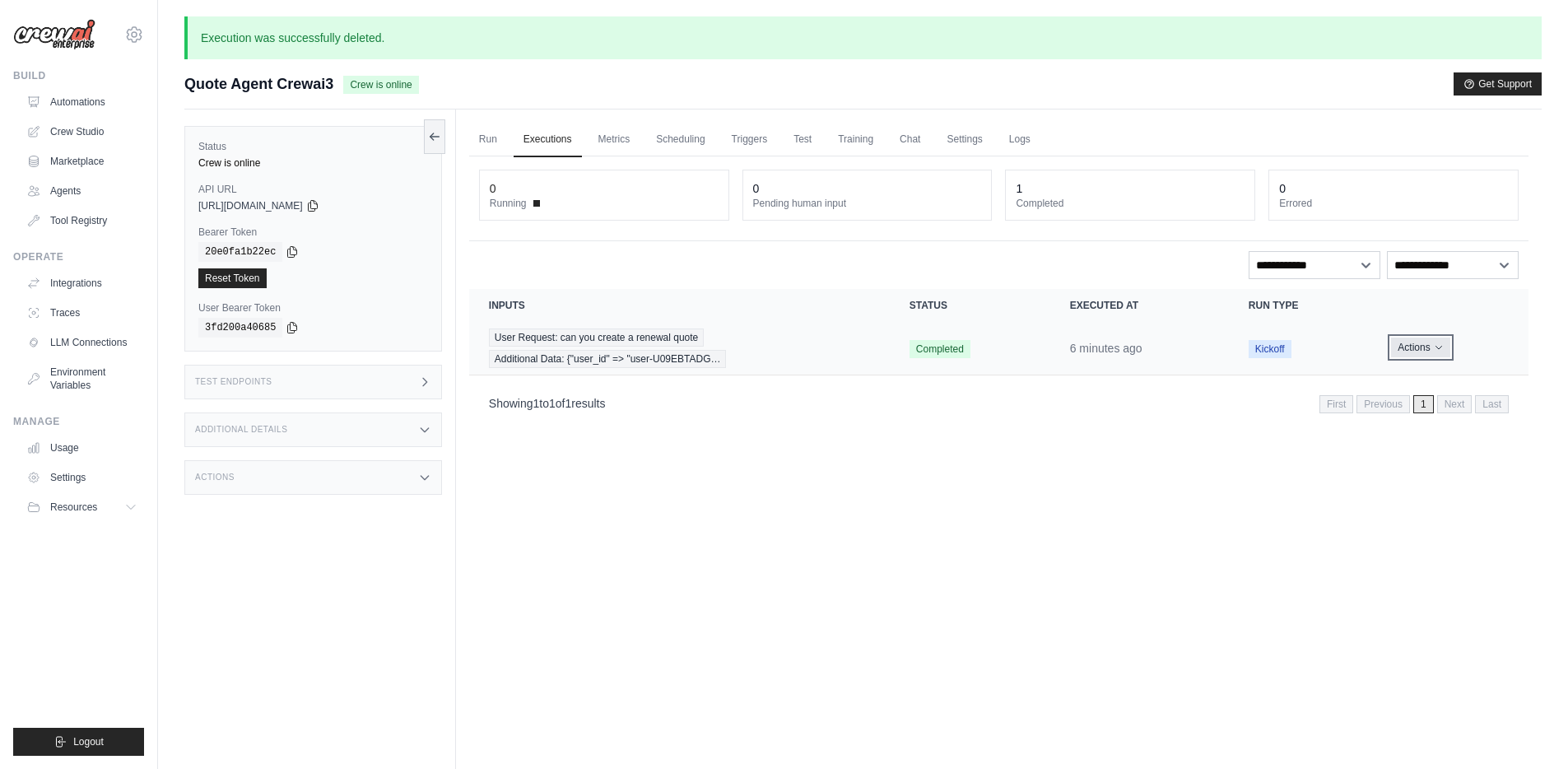
click at [1428, 347] on button "Actions" at bounding box center [1420, 347] width 58 height 20
click at [1418, 404] on button "Delete" at bounding box center [1455, 403] width 105 height 27
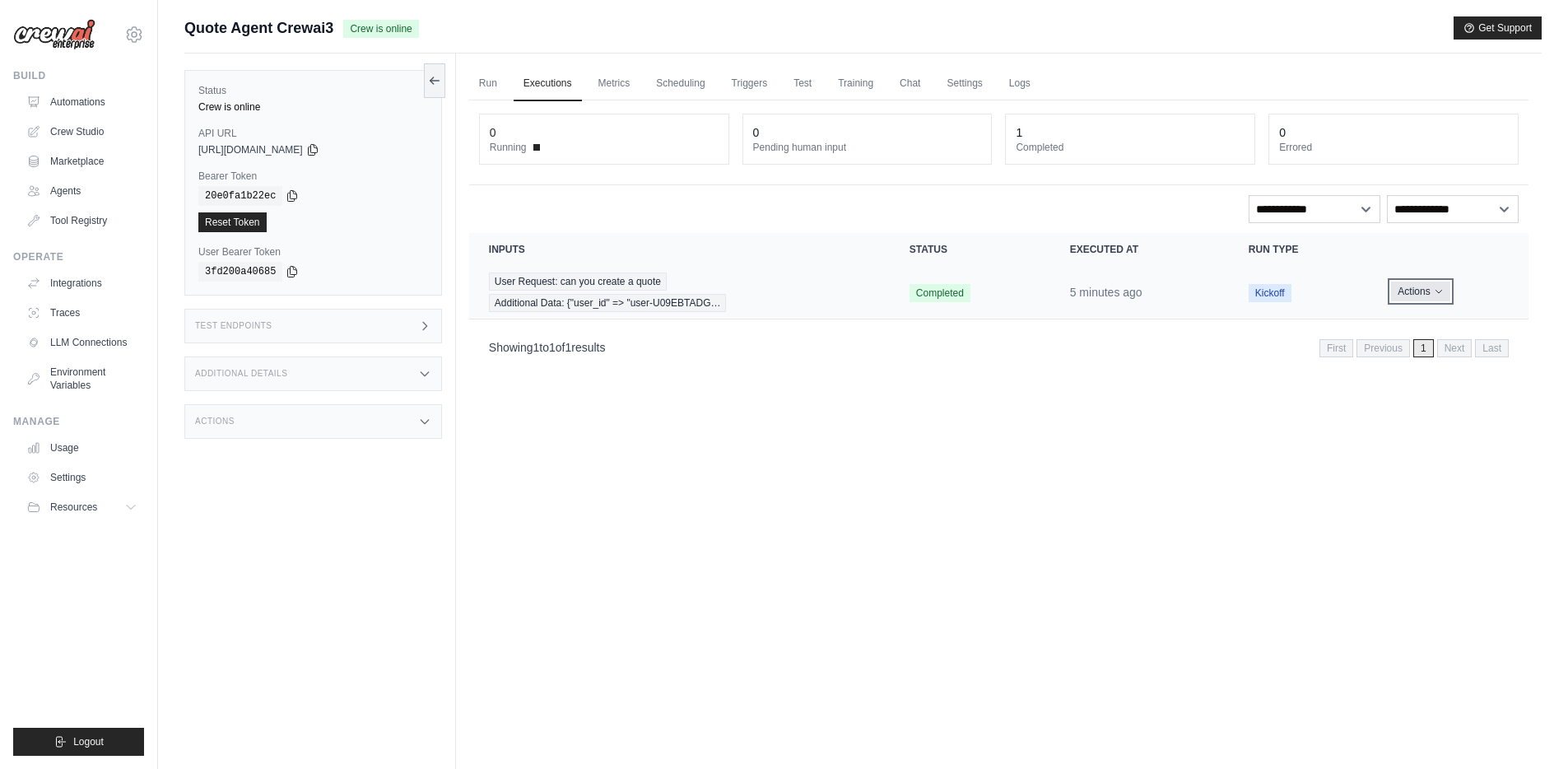
click at [1436, 291] on icon "Actions for execution" at bounding box center [1438, 292] width 10 height 10
click at [1425, 347] on button "Delete" at bounding box center [1455, 347] width 105 height 27
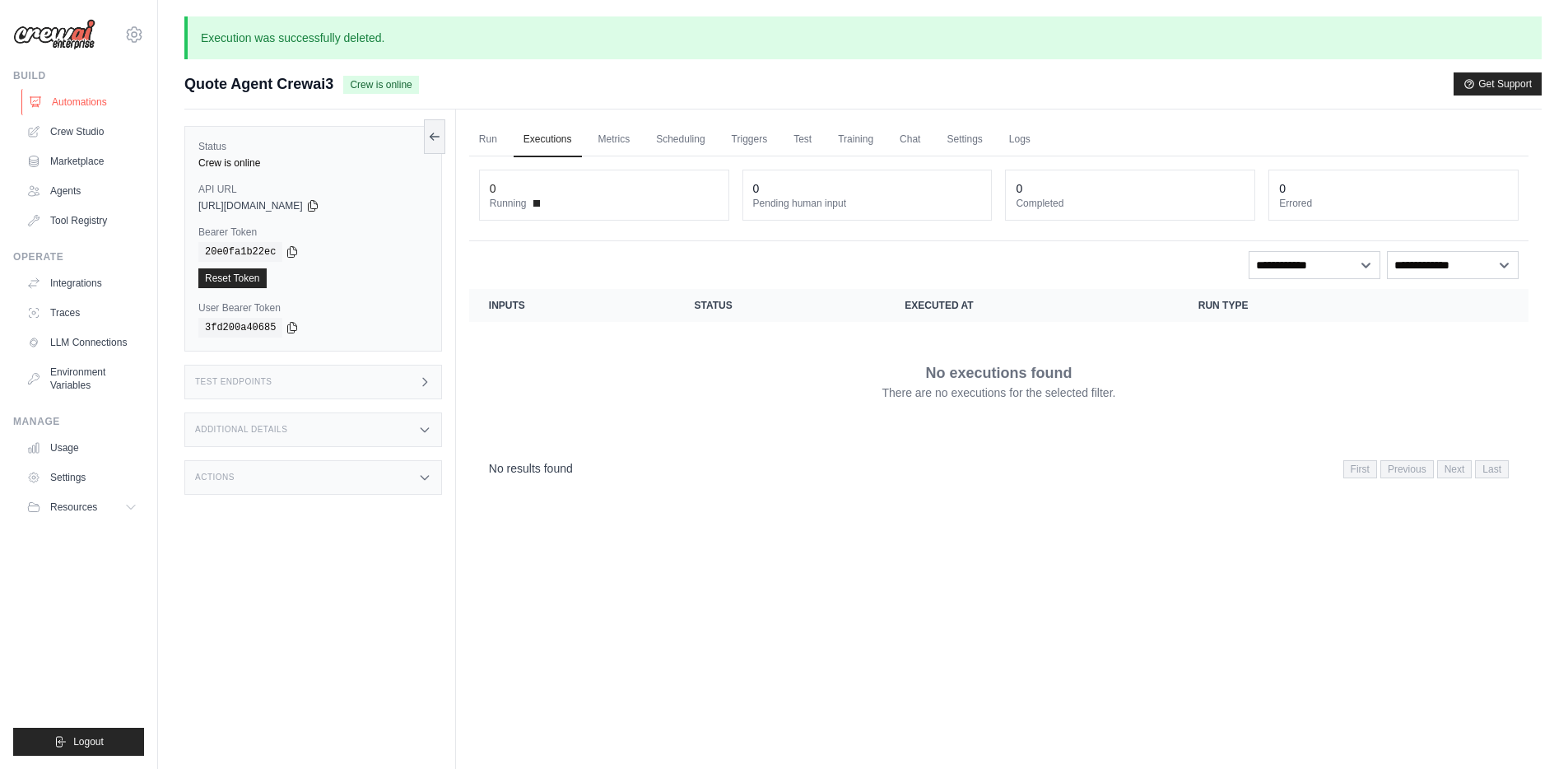
click at [81, 100] on link "Automations" at bounding box center [84, 102] width 125 height 27
